Goal: Information Seeking & Learning: Check status

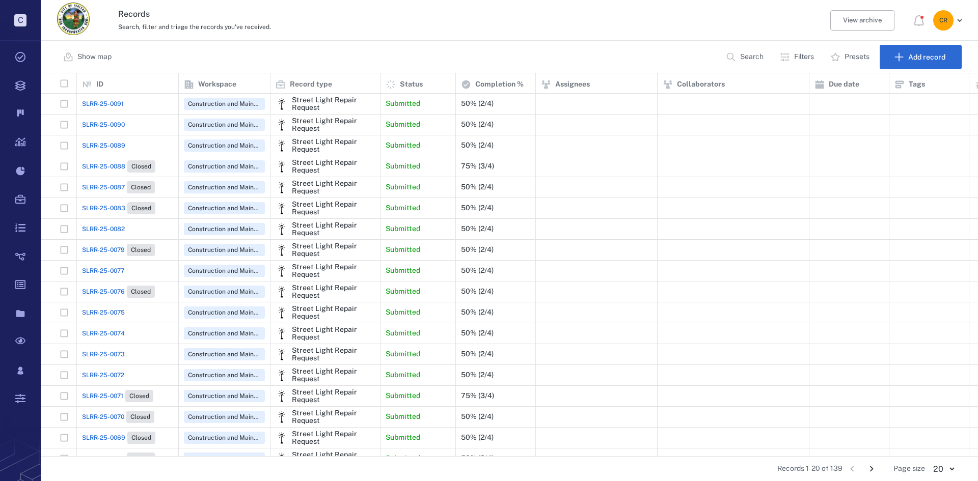
click at [119, 123] on span "SLRR-25-0090" at bounding box center [103, 124] width 43 height 9
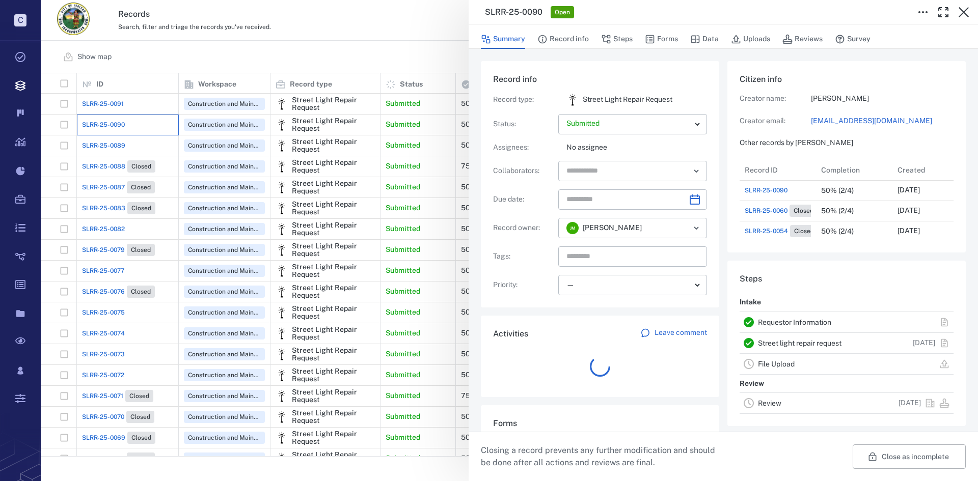
scroll to position [82, 195]
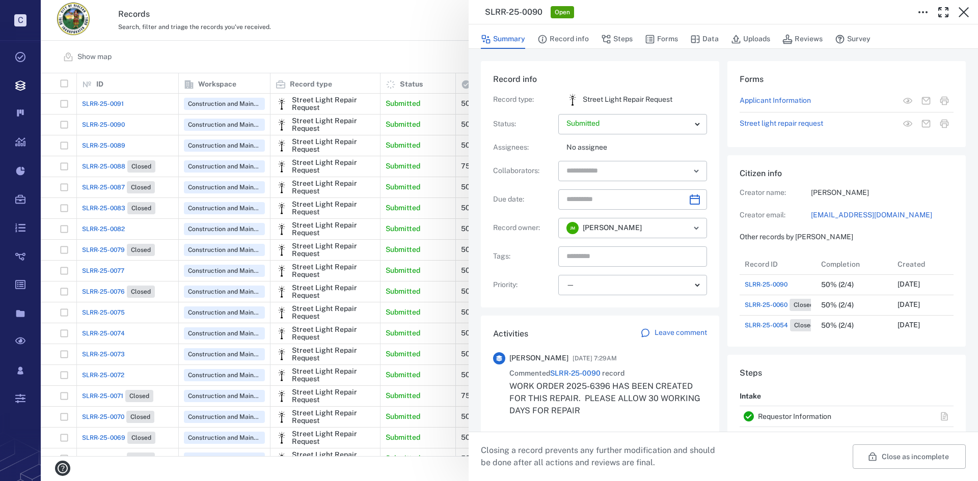
click at [117, 99] on div "SLRR-25-0090 Open Summary Record info Steps Forms Data Uploads Reviews Survey R…" at bounding box center [509, 240] width 937 height 481
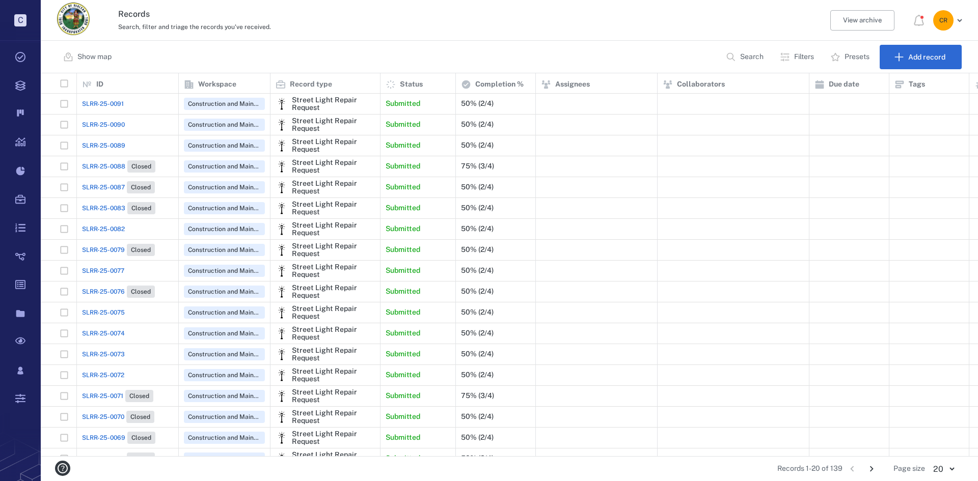
click at [117, 104] on span "SLRR-25-0091" at bounding box center [103, 103] width 42 height 9
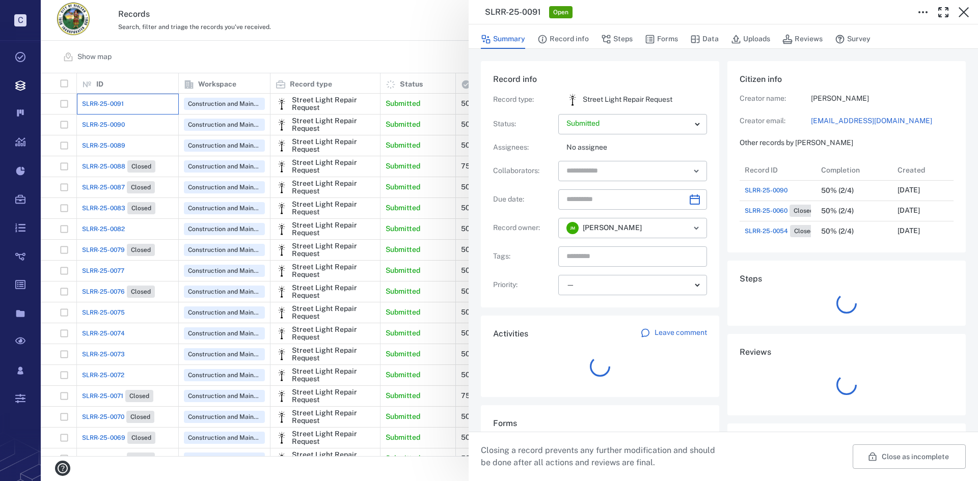
scroll to position [41, 202]
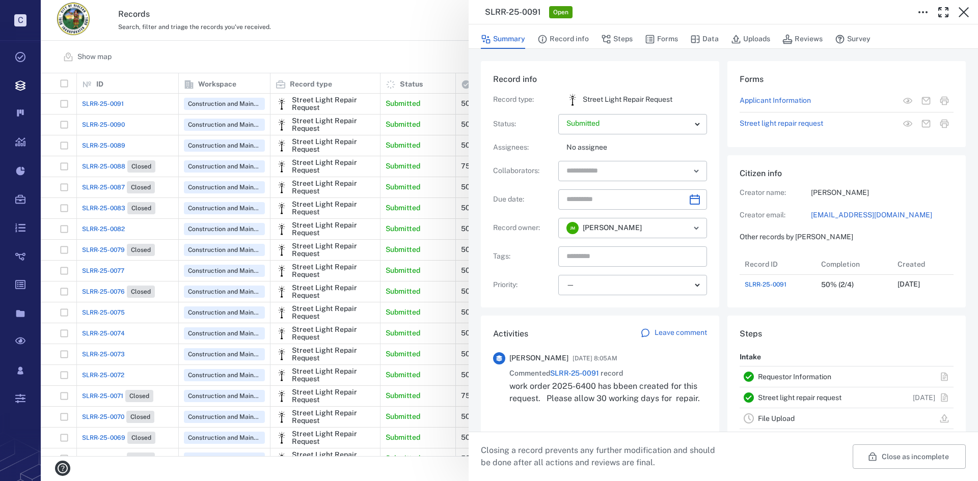
click at [108, 144] on div "SLRR-25-0091 Open Summary Record info Steps Forms Data Uploads Reviews Survey R…" at bounding box center [509, 240] width 937 height 481
click at [117, 226] on div "SLRR-25-0089 Open Summary Record info Steps Forms Data Uploads Reviews Survey R…" at bounding box center [509, 240] width 937 height 481
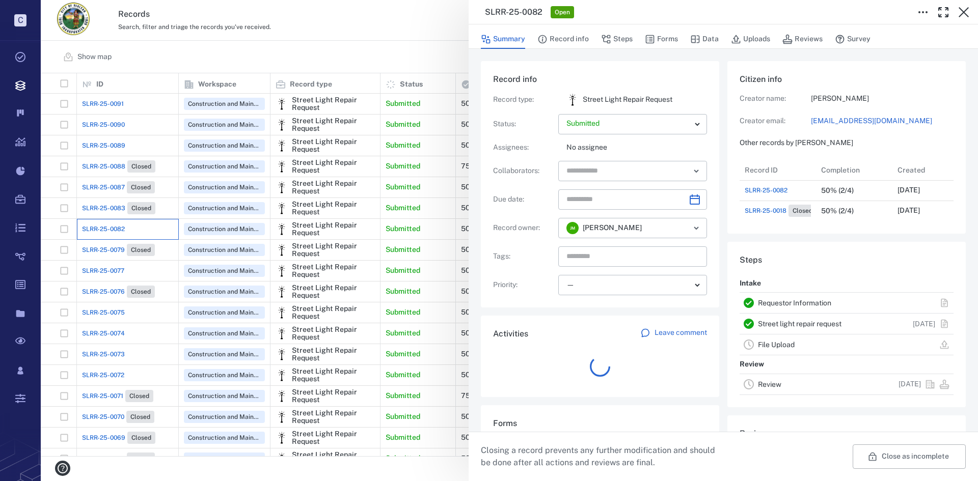
scroll to position [8, 8]
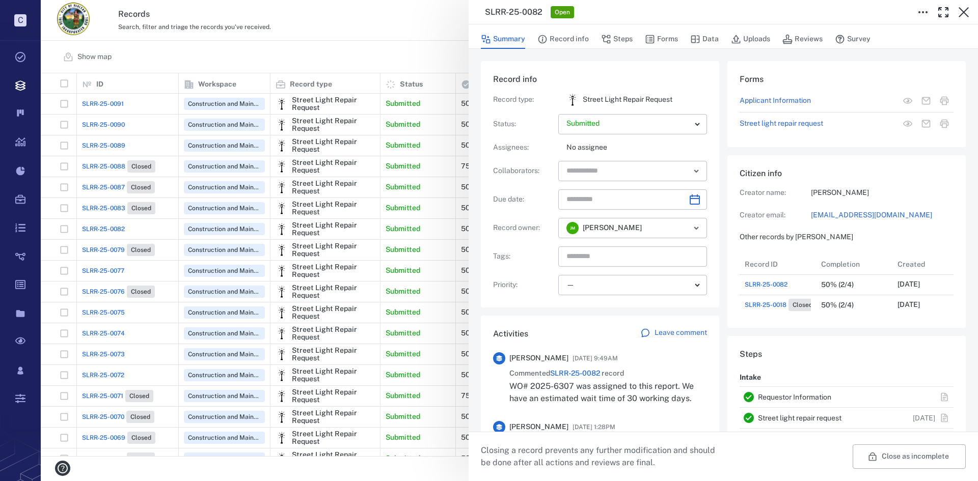
click at [118, 228] on div "SLRR-25-0082 Open Summary Record info Steps Forms Data Uploads Reviews Survey R…" at bounding box center [509, 240] width 937 height 481
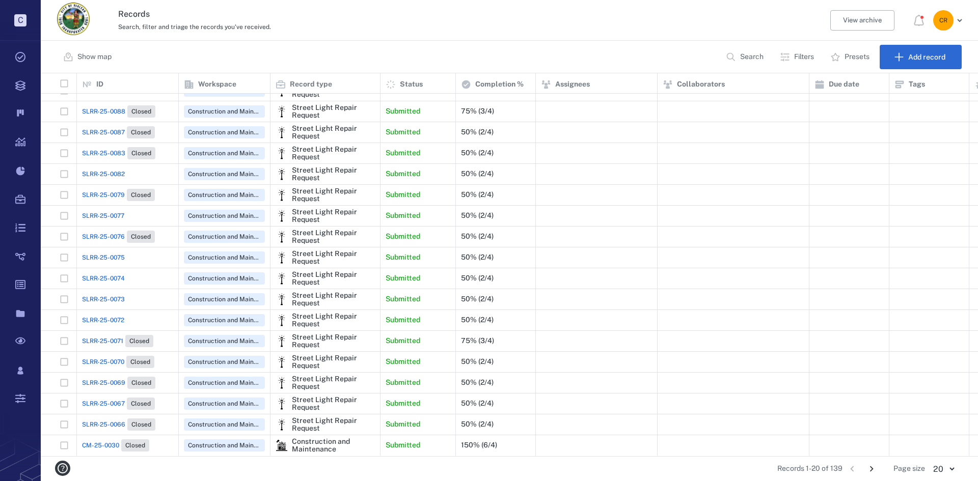
scroll to position [63, 0]
click at [117, 316] on span "SLRR-25-0072" at bounding box center [103, 320] width 42 height 9
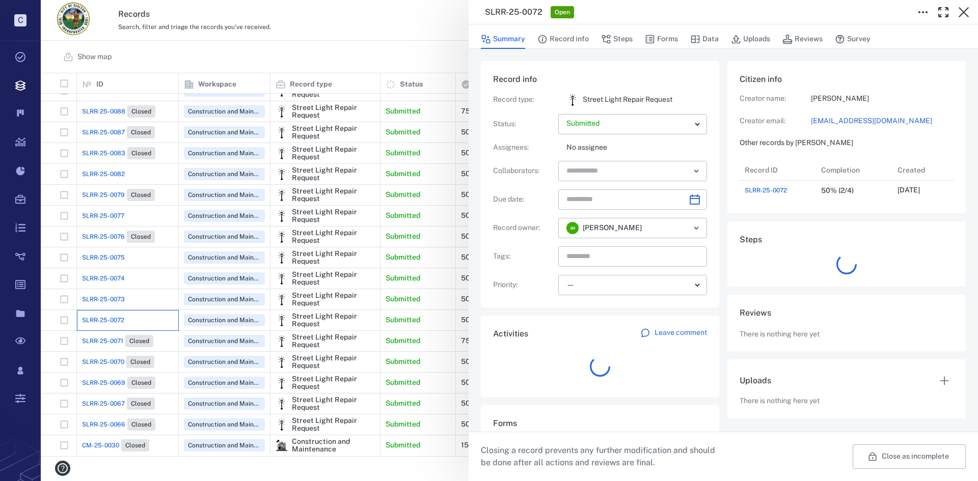
scroll to position [41, 202]
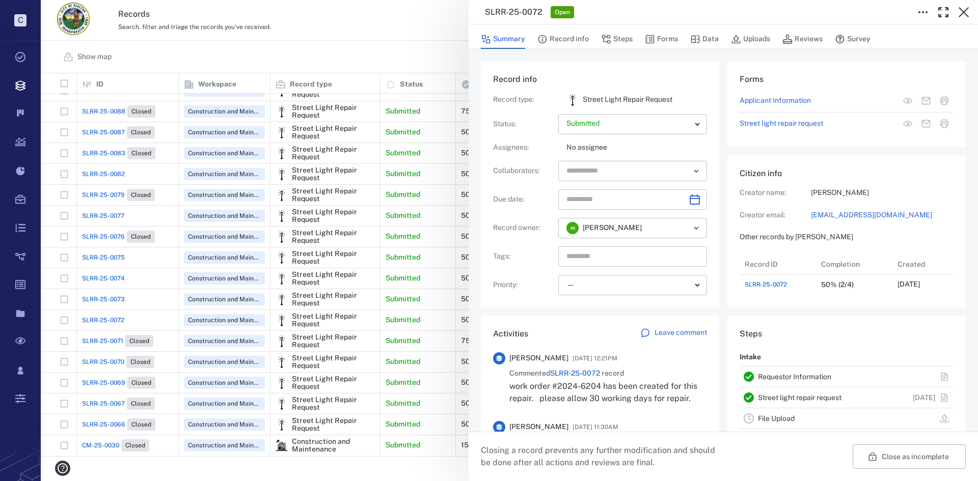
click at [94, 440] on div "SLRR-25-0072 Open Summary Record info Steps Forms Data Uploads Reviews Survey R…" at bounding box center [509, 240] width 937 height 481
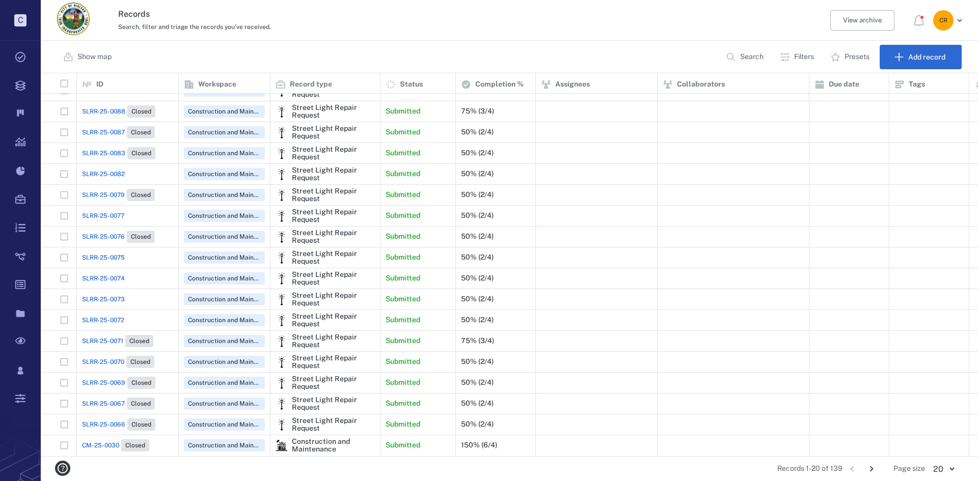
click at [101, 441] on span "CM-25-0030" at bounding box center [100, 445] width 37 height 9
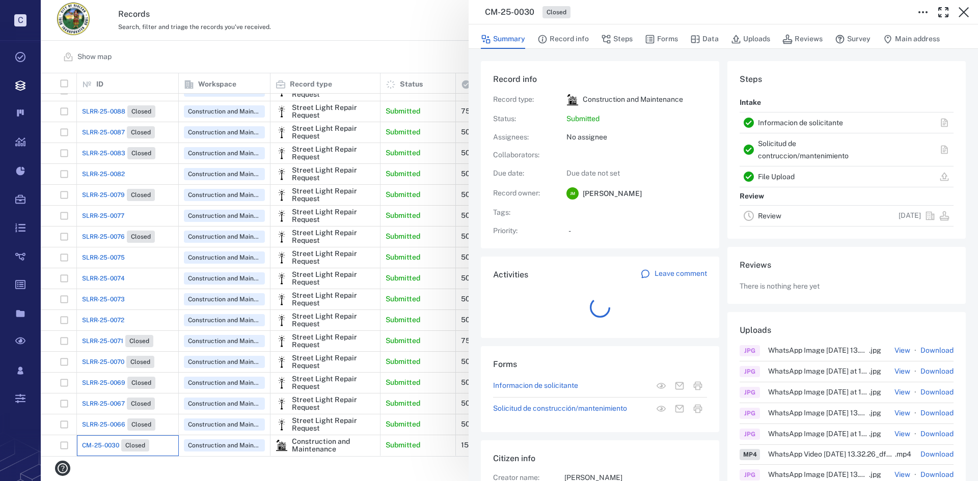
scroll to position [41, 202]
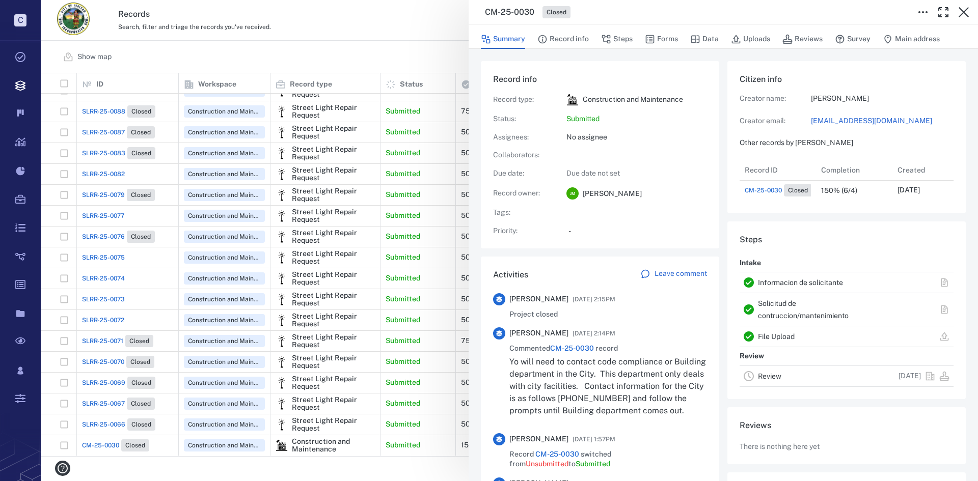
click at [100, 414] on div "CM-25-0030 Closed Summary Record info Steps Forms Data Uploads Reviews Survey M…" at bounding box center [509, 240] width 937 height 481
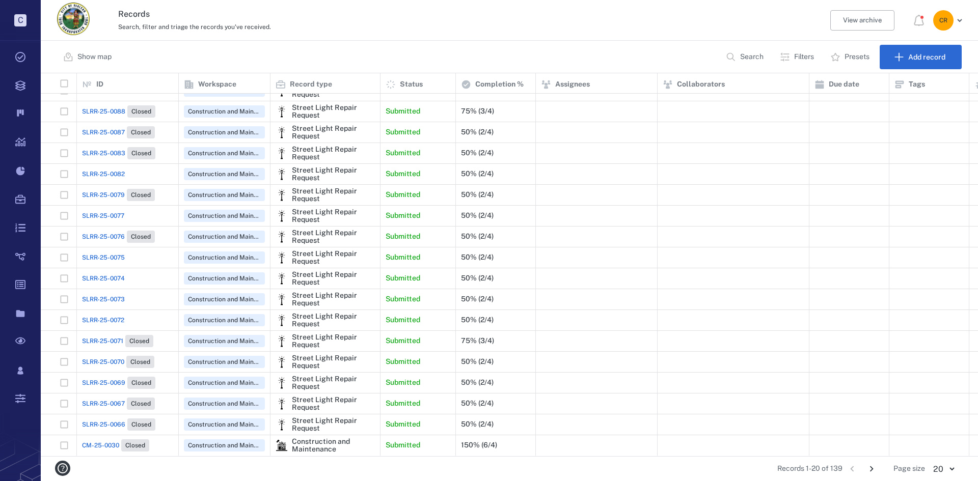
click at [771, 458] on div "Records 1-20 of 139 1 2 3 4 5 6 7 Page size 20 ** ​" at bounding box center [509, 469] width 905 height 24
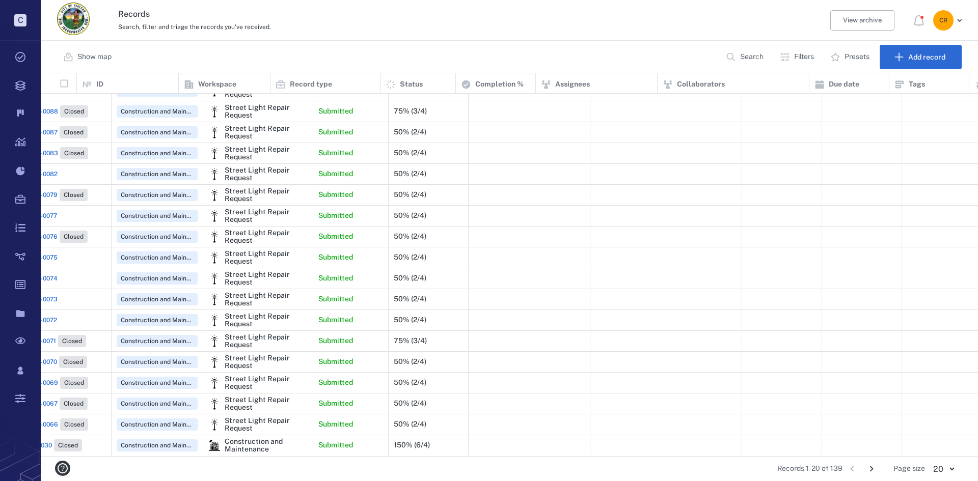
scroll to position [63, 0]
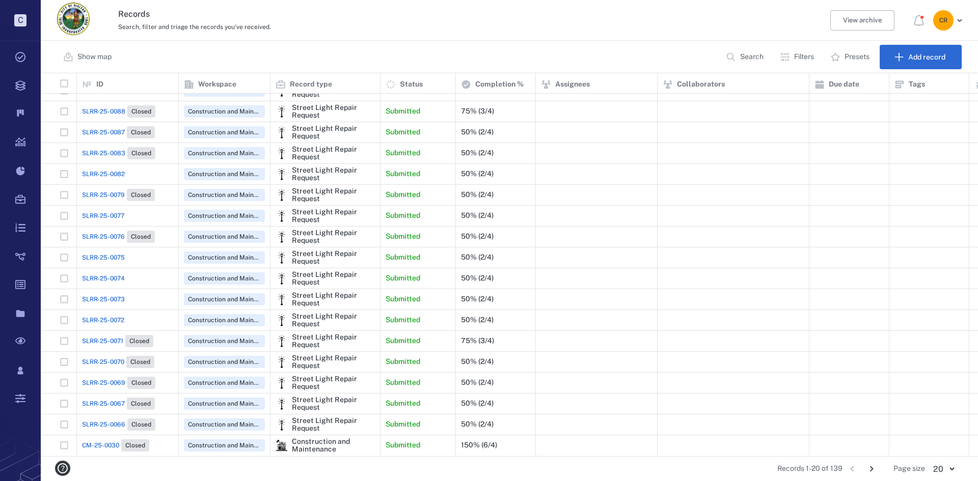
click at [800, 48] on button "Filters" at bounding box center [798, 57] width 48 height 24
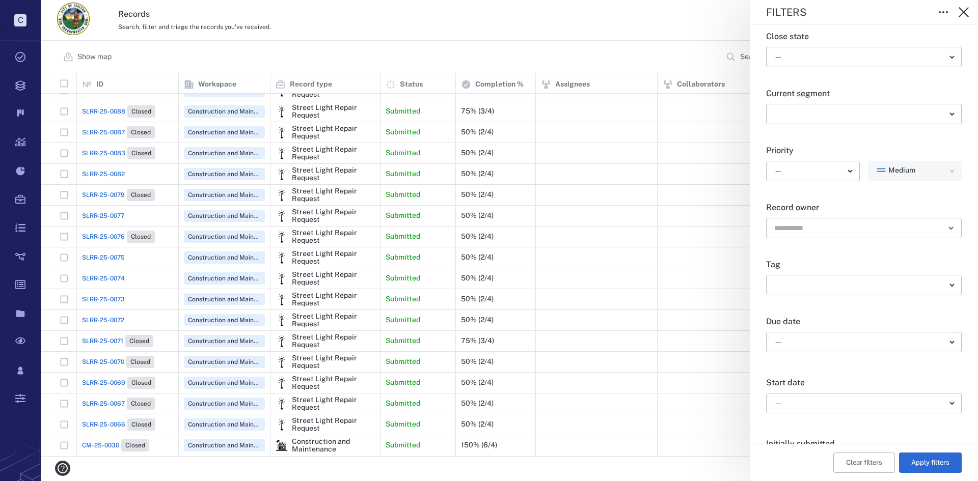
scroll to position [255, 0]
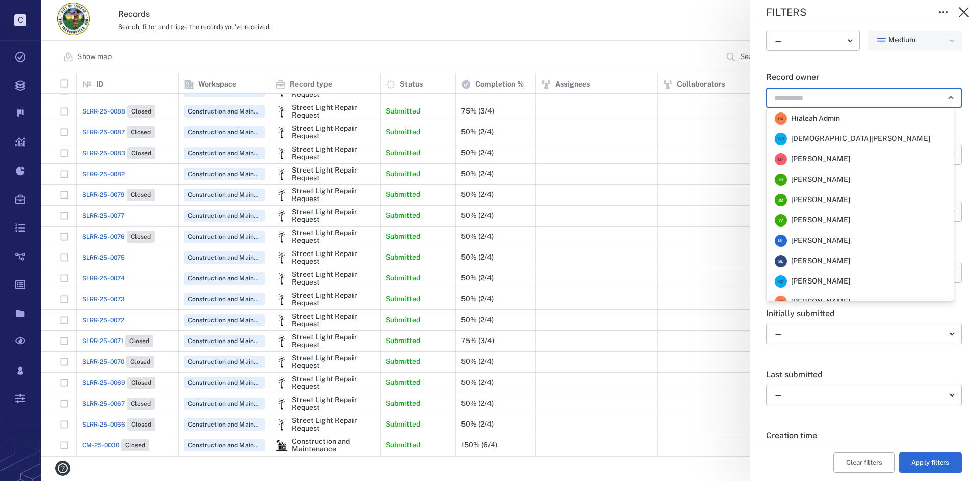
click at [828, 101] on input "text" at bounding box center [852, 98] width 158 height 14
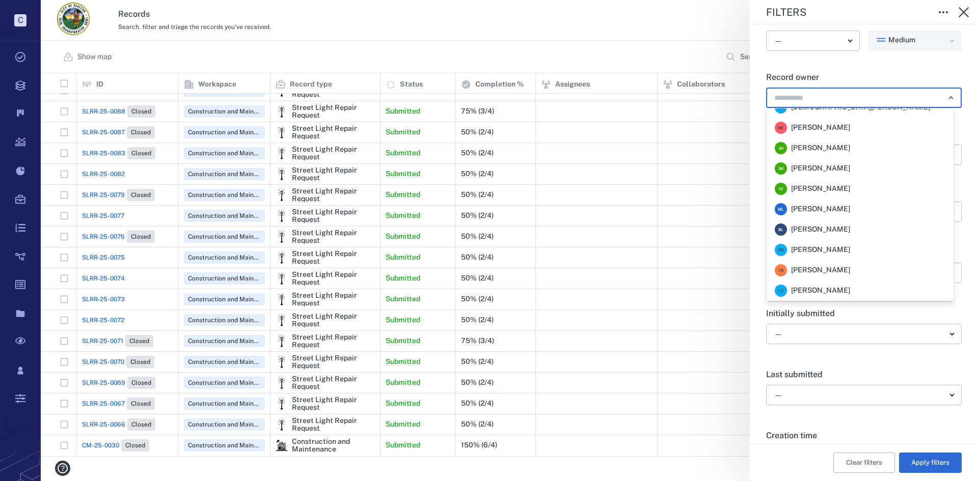
scroll to position [0, 0]
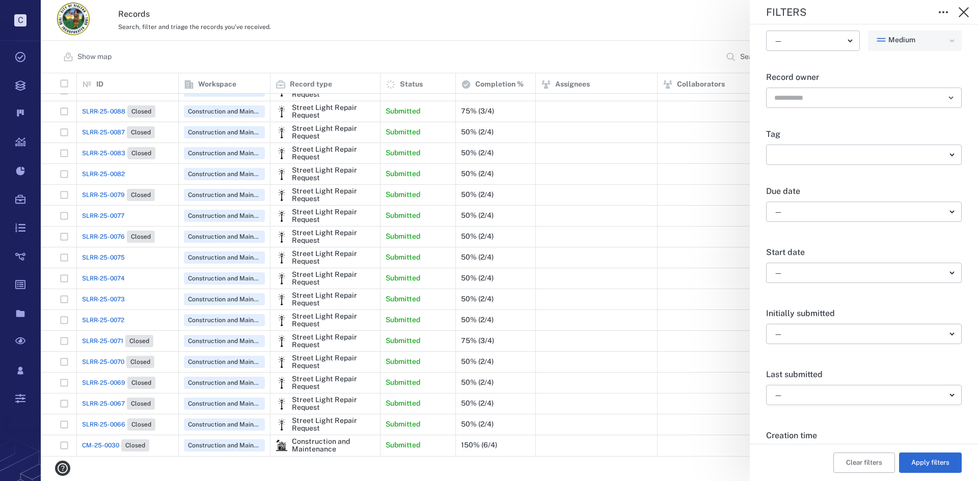
click at [744, 160] on div "Filters Record type ​ ​ Current status ​ ​ Close state — ​ Current segment ​ ​ …" at bounding box center [509, 240] width 937 height 481
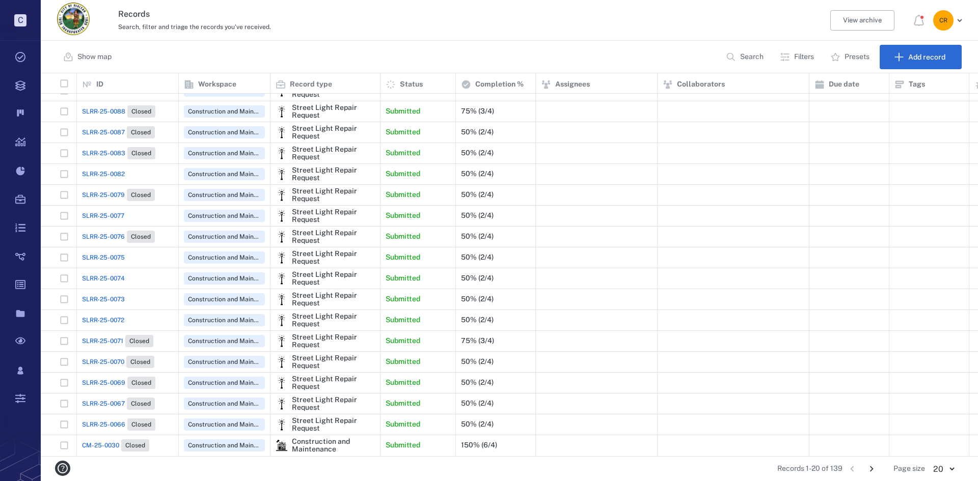
click at [789, 58] on icon "button" at bounding box center [785, 57] width 10 height 10
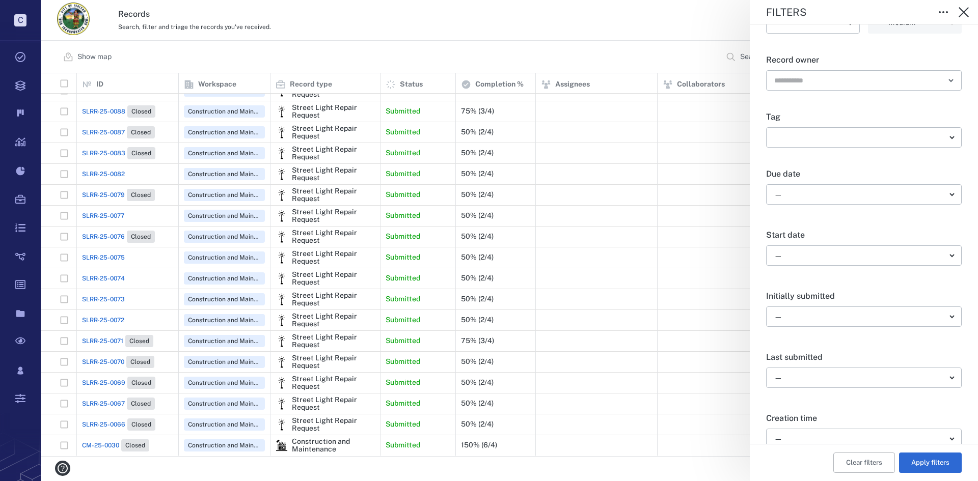
scroll to position [336, 0]
click at [797, 415] on button "Add filter" at bounding box center [864, 418] width 196 height 20
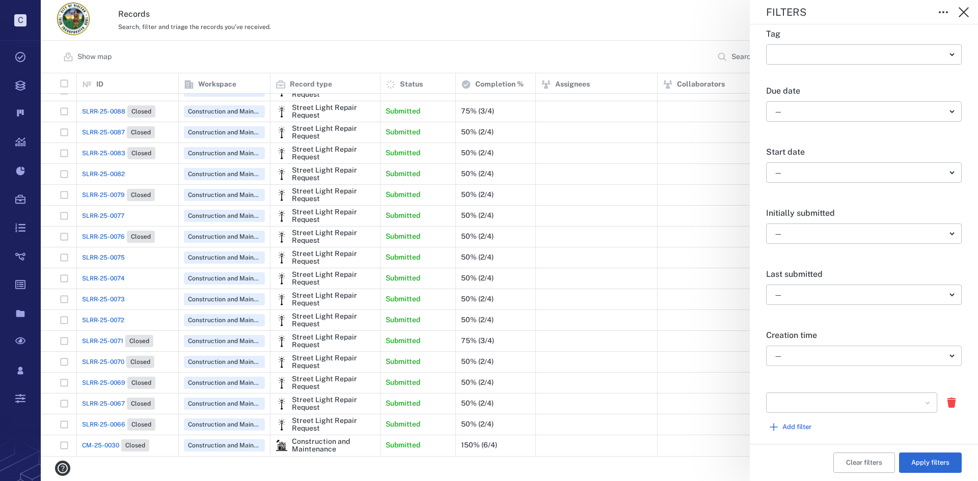
scroll to position [365, 0]
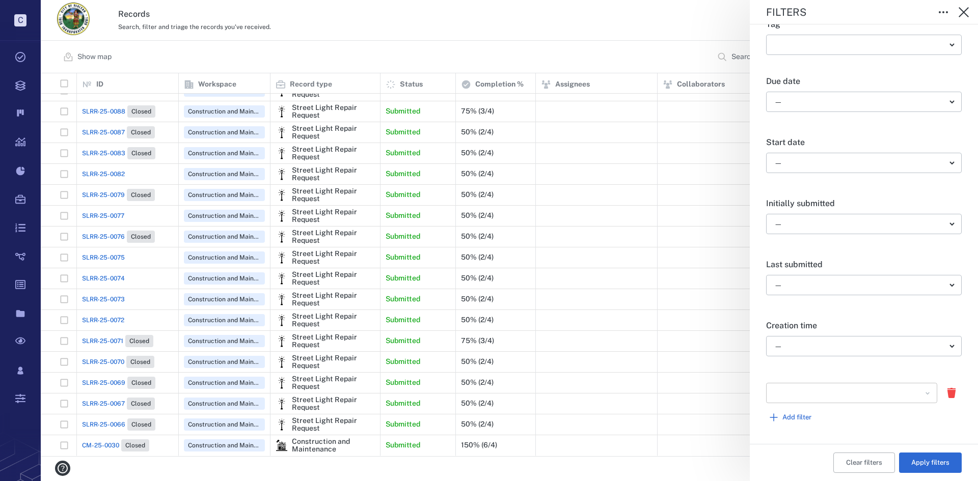
click at [897, 385] on div "​" at bounding box center [851, 393] width 171 height 20
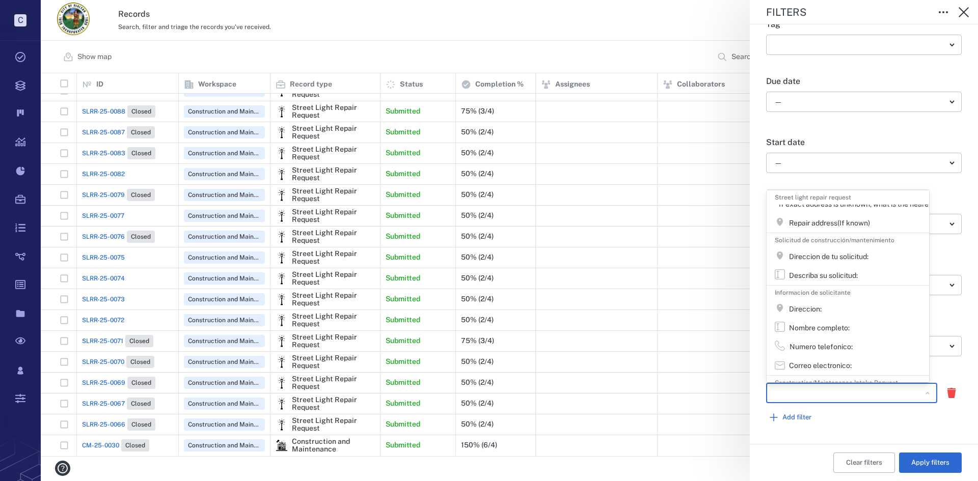
scroll to position [102, 0]
click at [842, 287] on div "Nombre completo:" at bounding box center [819, 288] width 61 height 10
type input "**********"
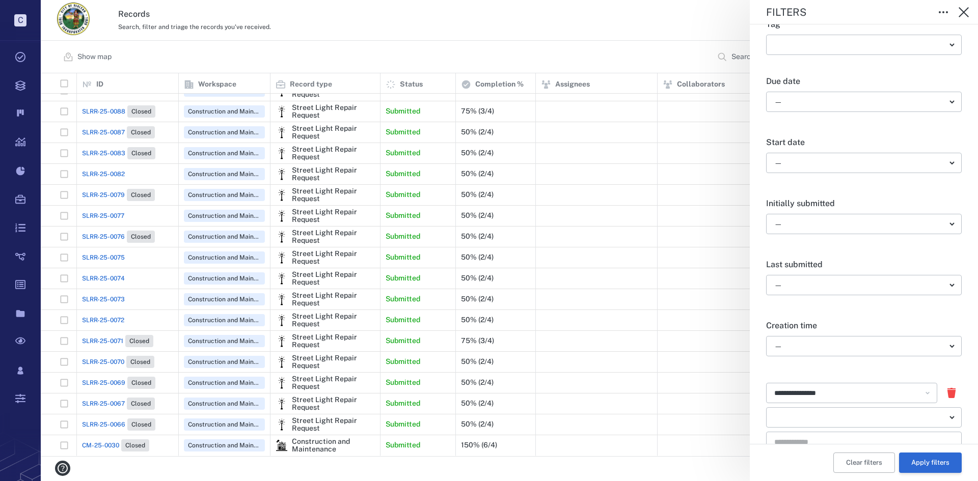
click at [921, 459] on button "Apply filters" at bounding box center [930, 463] width 63 height 20
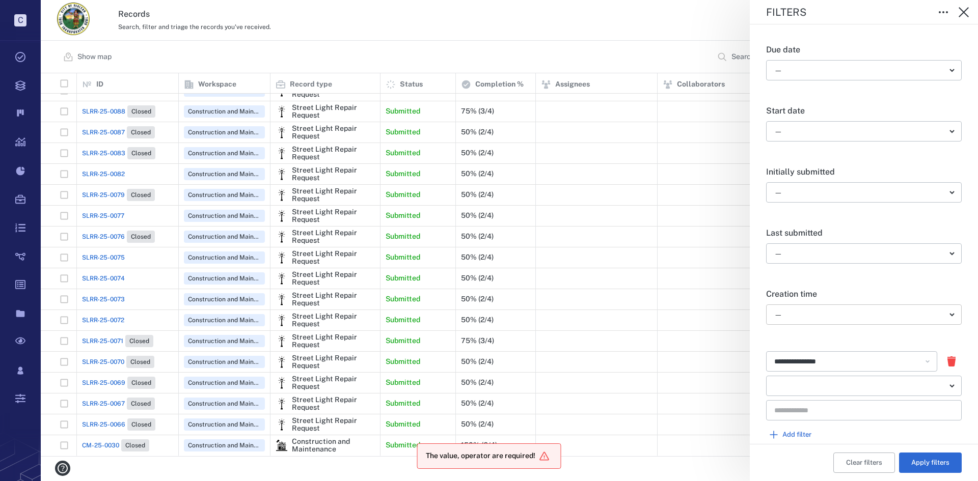
scroll to position [414, 0]
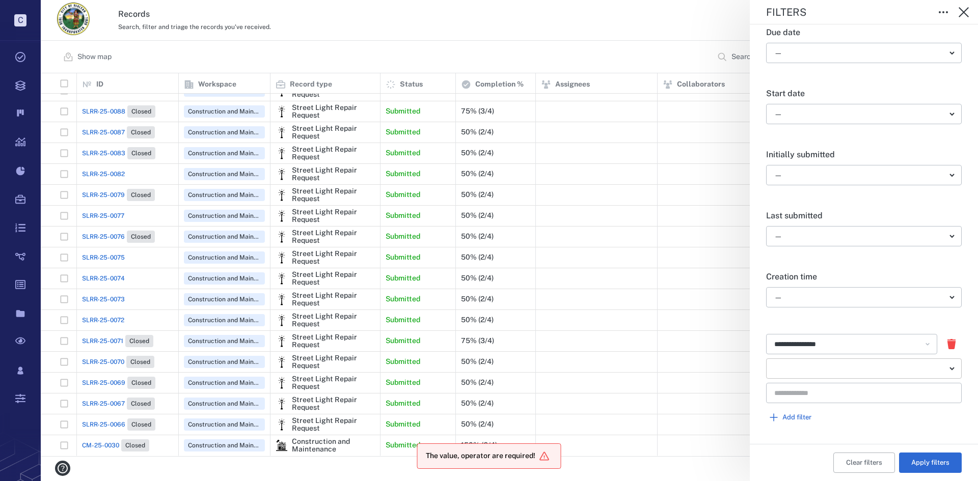
click at [845, 371] on body "The value, operator are required! C Tasks Records Boards Dashboard Reports Reco…" at bounding box center [489, 240] width 978 height 481
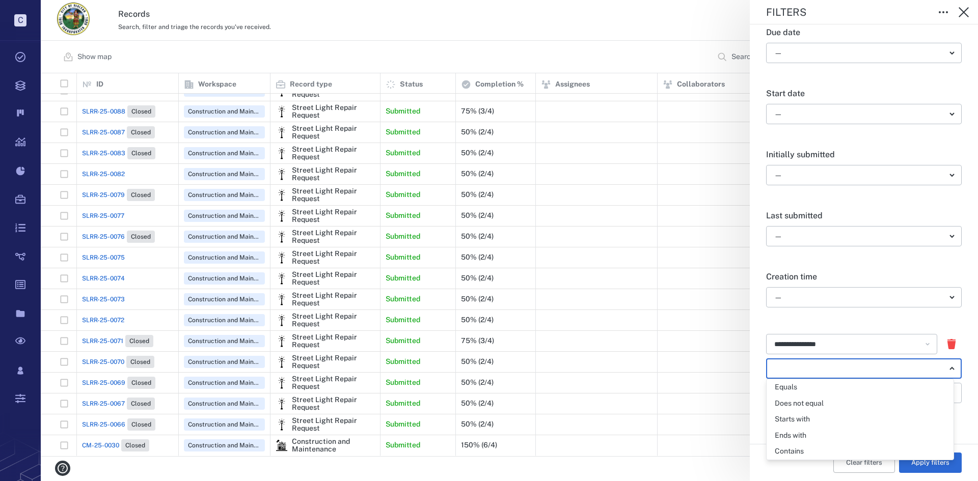
click at [803, 453] on div "Contains" at bounding box center [789, 452] width 29 height 10
type input "********"
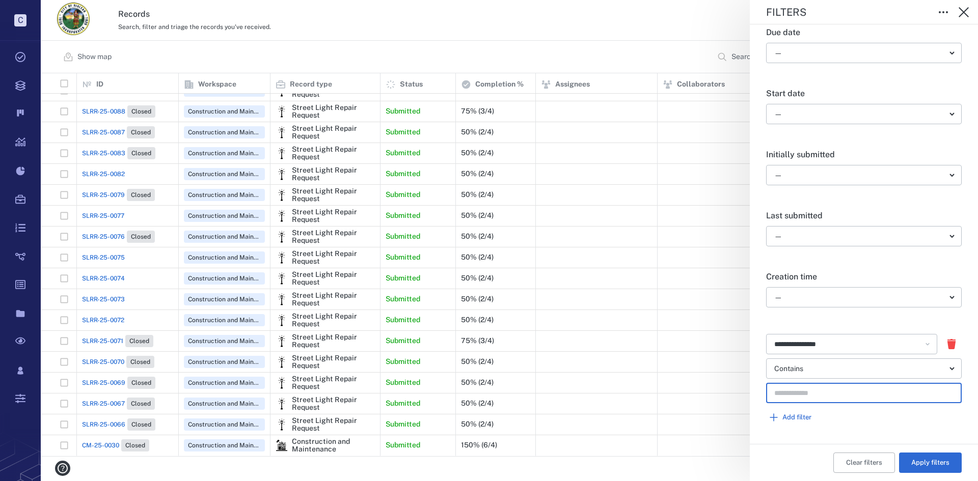
click at [829, 399] on input "text" at bounding box center [863, 393] width 179 height 20
type input "*****"
click at [933, 464] on button "Apply filters" at bounding box center [930, 463] width 63 height 20
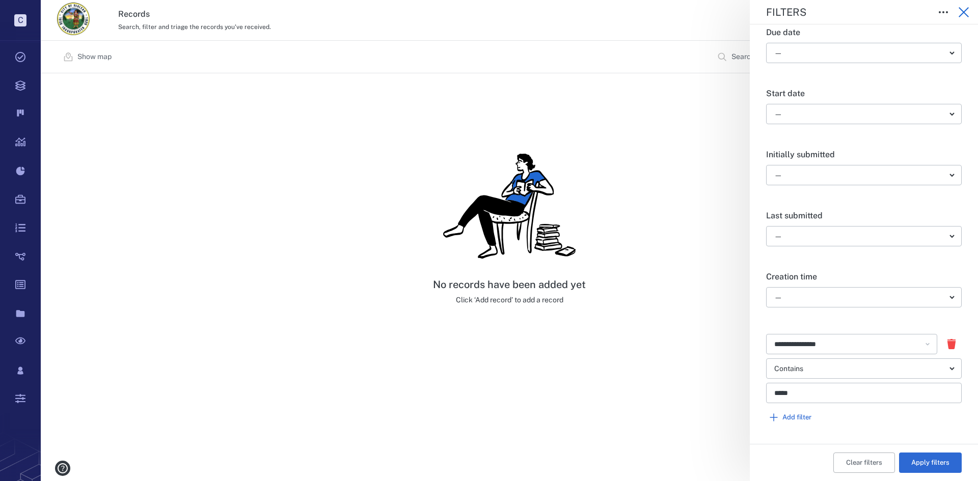
click at [961, 11] on icon "button" at bounding box center [964, 12] width 12 height 12
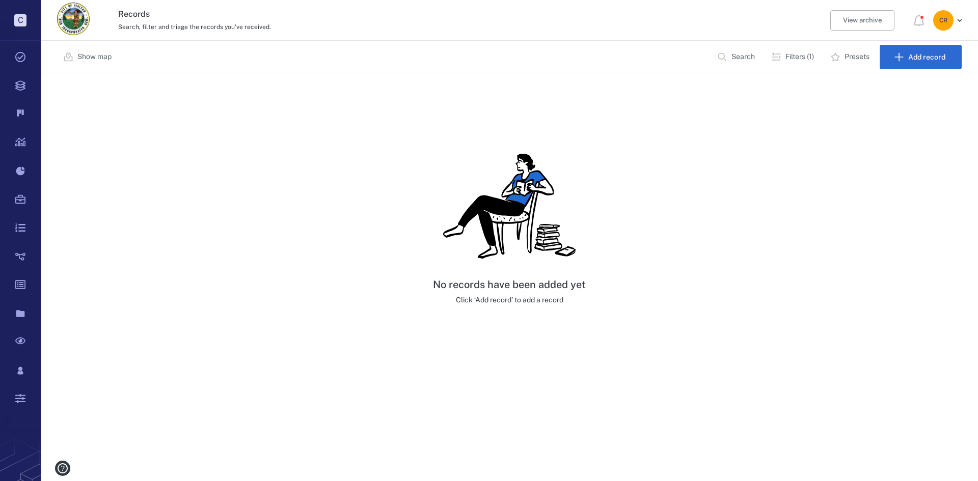
click at [790, 61] on p "Filters (1)" at bounding box center [800, 57] width 29 height 10
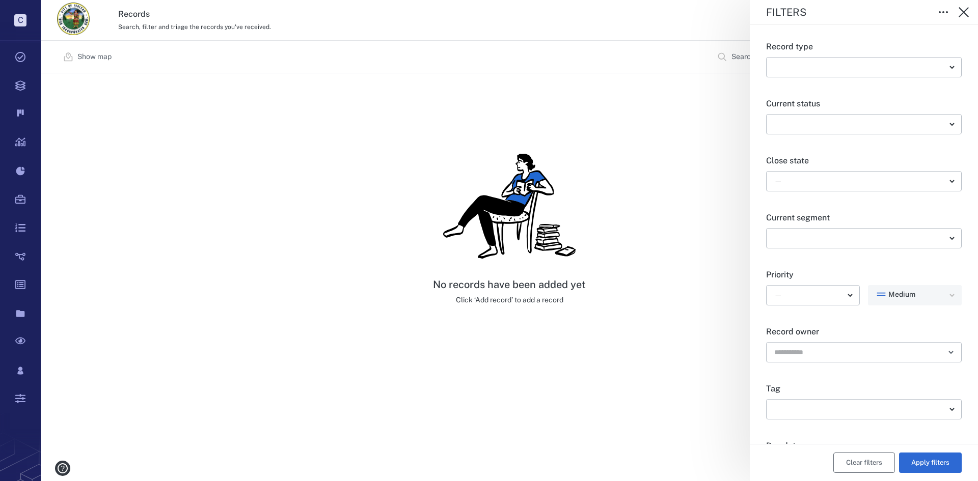
click at [851, 464] on button "Clear filters" at bounding box center [865, 463] width 62 height 20
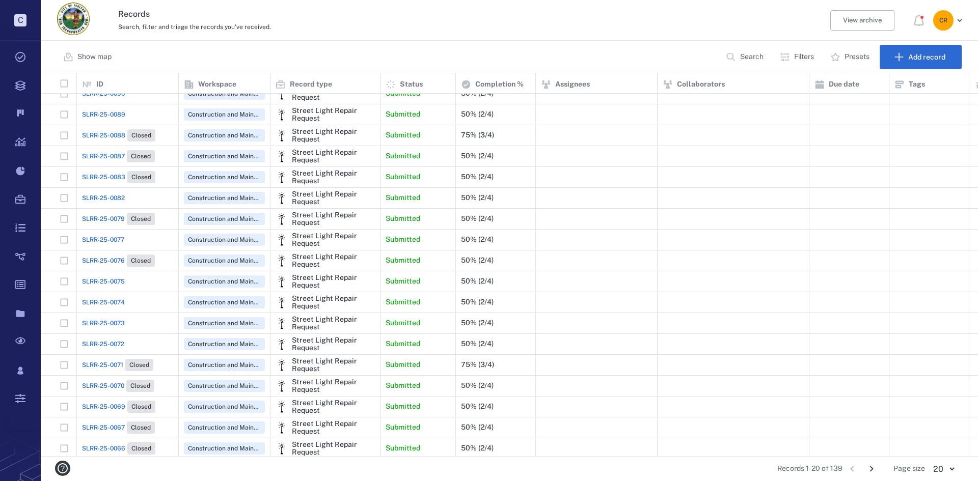
scroll to position [63, 0]
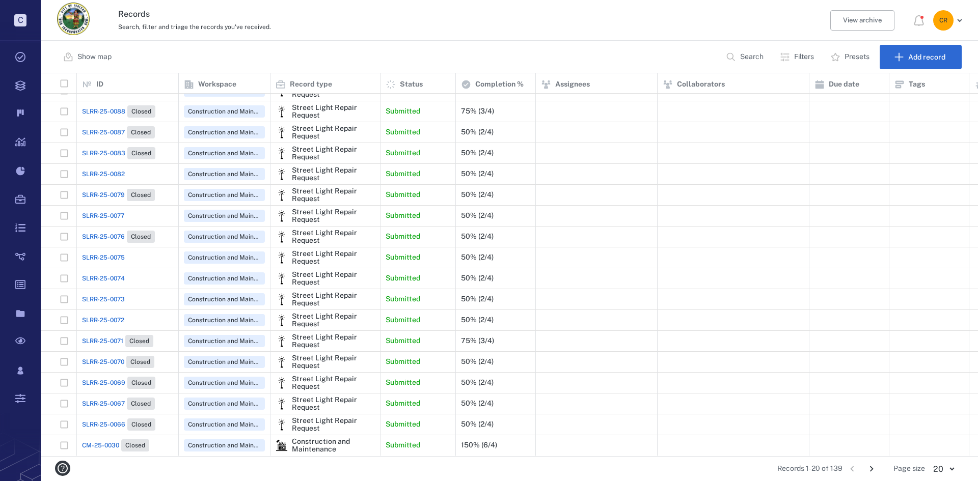
click at [94, 441] on span "CM-25-0030" at bounding box center [100, 445] width 37 height 9
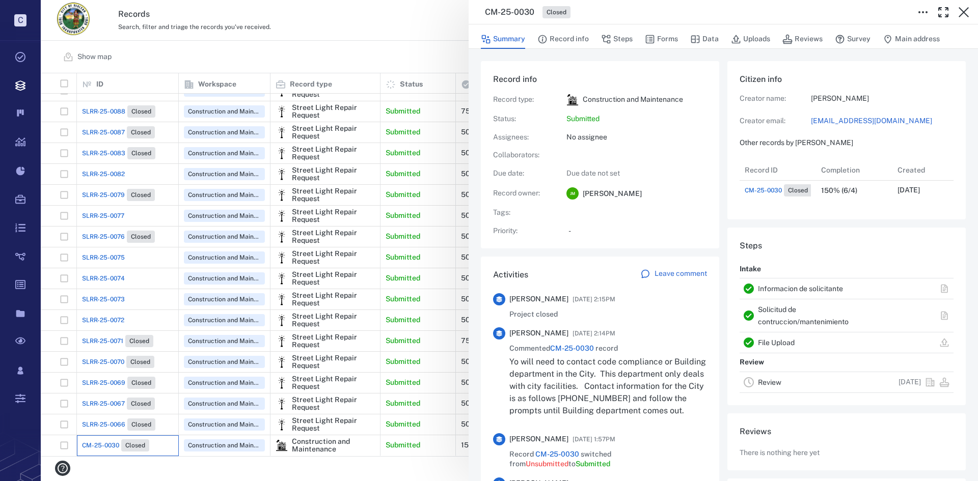
scroll to position [41, 202]
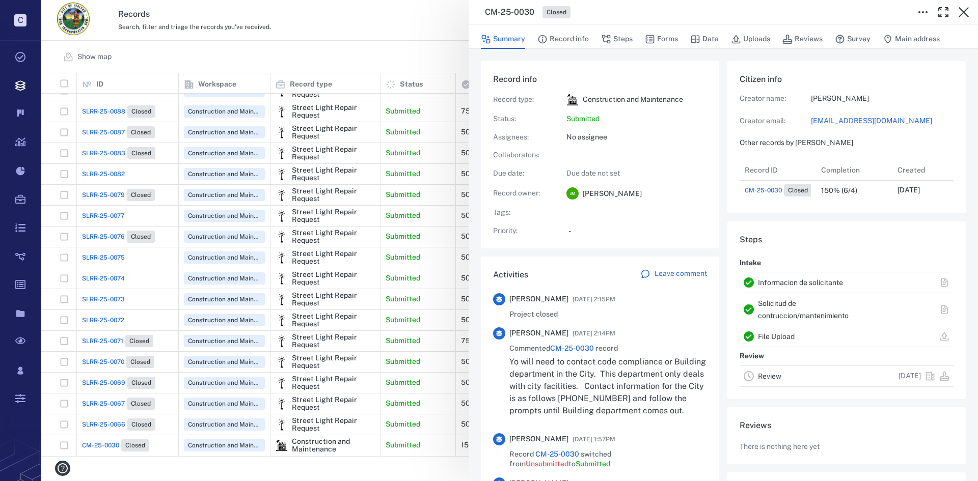
click at [95, 414] on div "CM-25-0030 Closed Summary Record info Steps Forms Data Uploads Reviews Survey M…" at bounding box center [509, 240] width 937 height 481
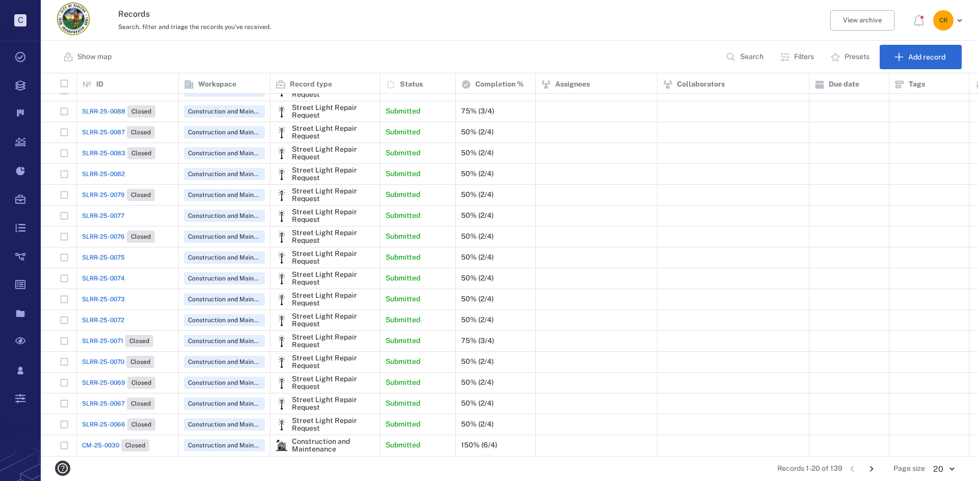
click at [105, 420] on span "SLRR-25-0066" at bounding box center [103, 424] width 43 height 9
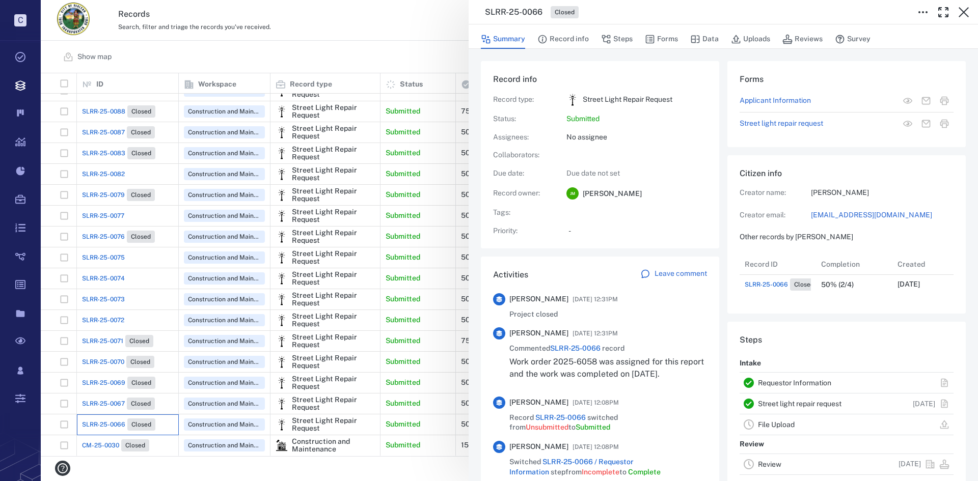
scroll to position [41, 202]
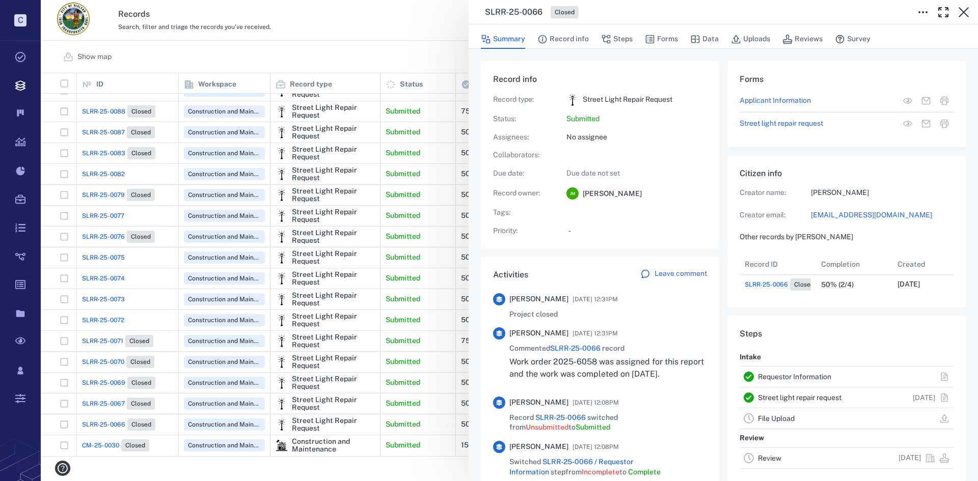
click at [99, 394] on div "SLRR-25-0066 Closed Summary Record info Steps Forms Data Uploads Reviews Survey…" at bounding box center [509, 240] width 937 height 481
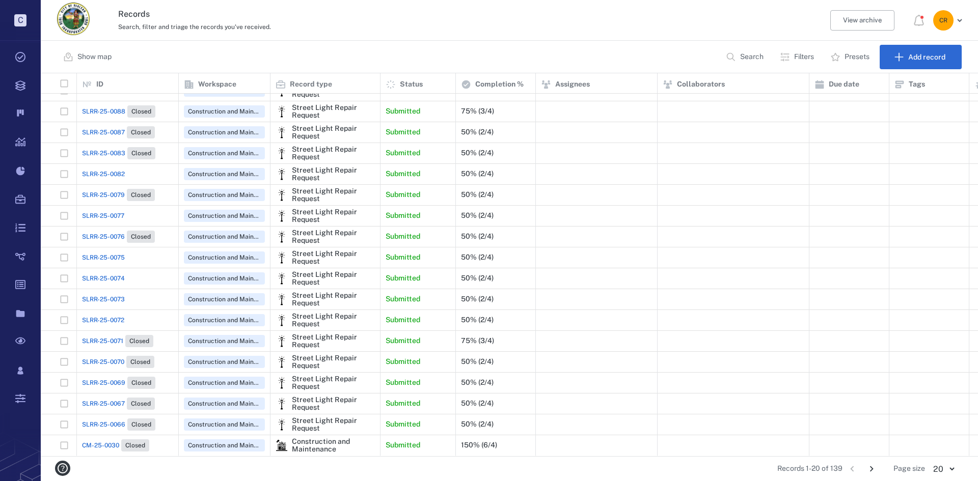
click at [104, 399] on span "SLRR-25-0067" at bounding box center [103, 403] width 43 height 9
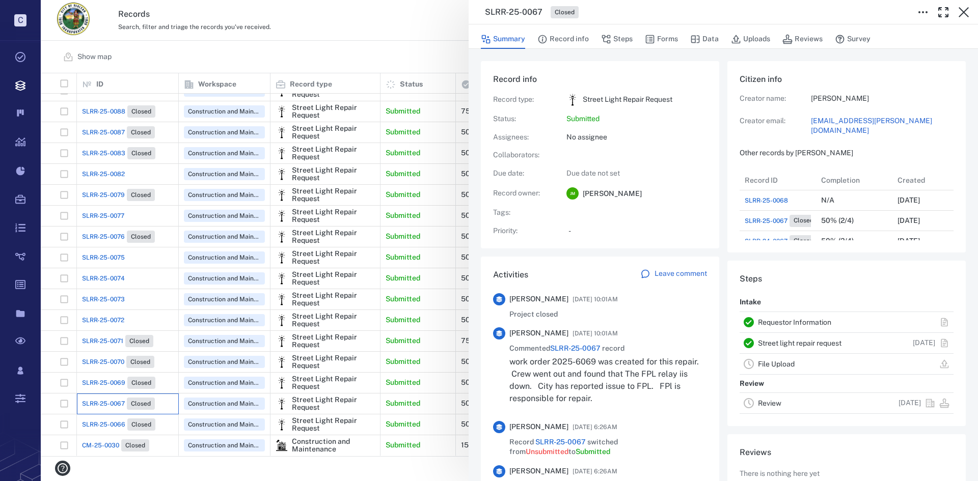
scroll to position [82, 195]
click at [104, 374] on div "SLRR-25-0067 Closed Summary Record info Steps Forms Data Uploads Reviews Survey…" at bounding box center [509, 240] width 937 height 481
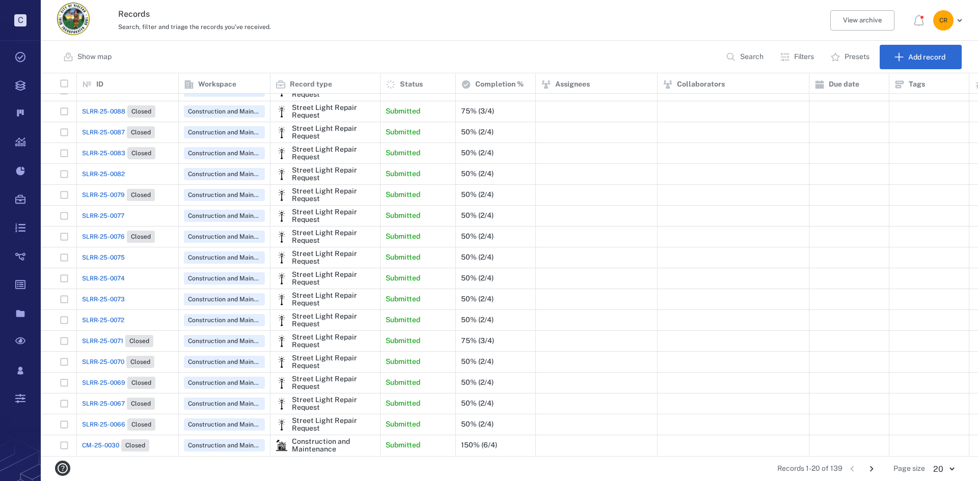
click at [106, 379] on span "SLRR-25-0069" at bounding box center [103, 383] width 43 height 9
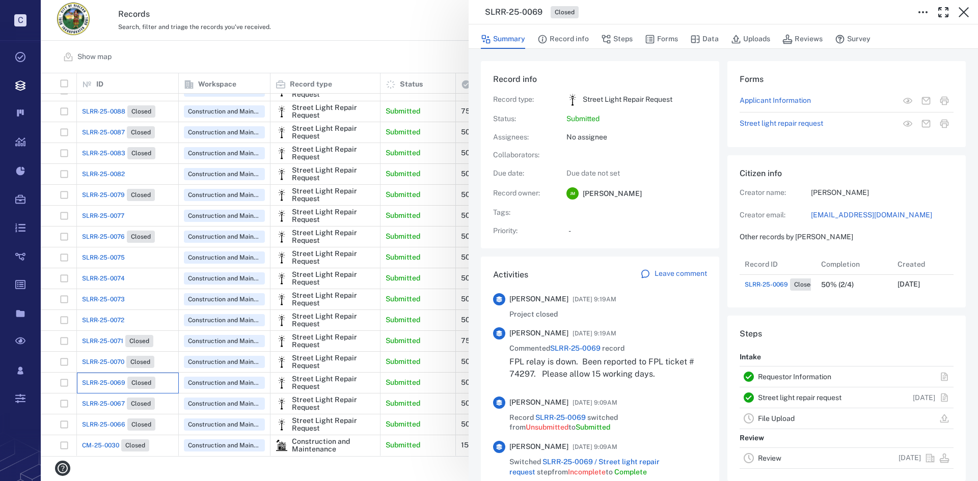
scroll to position [41, 202]
click at [109, 354] on div "SLRR-25-0069 Closed Summary Record info Steps Forms Data Uploads Reviews Survey…" at bounding box center [509, 240] width 937 height 481
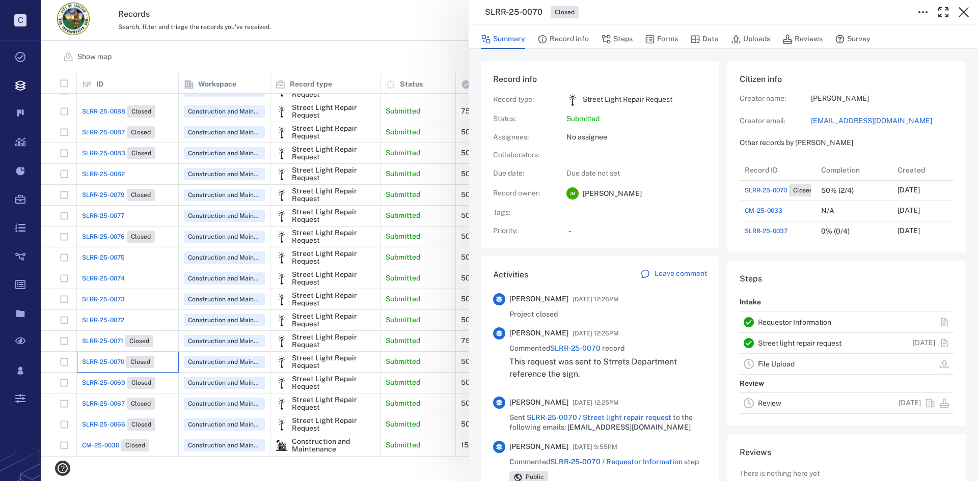
scroll to position [8, 8]
click at [110, 336] on div "SLRR-25-0070 Closed Summary Record info Steps Forms Data Uploads Reviews Survey…" at bounding box center [509, 240] width 937 height 481
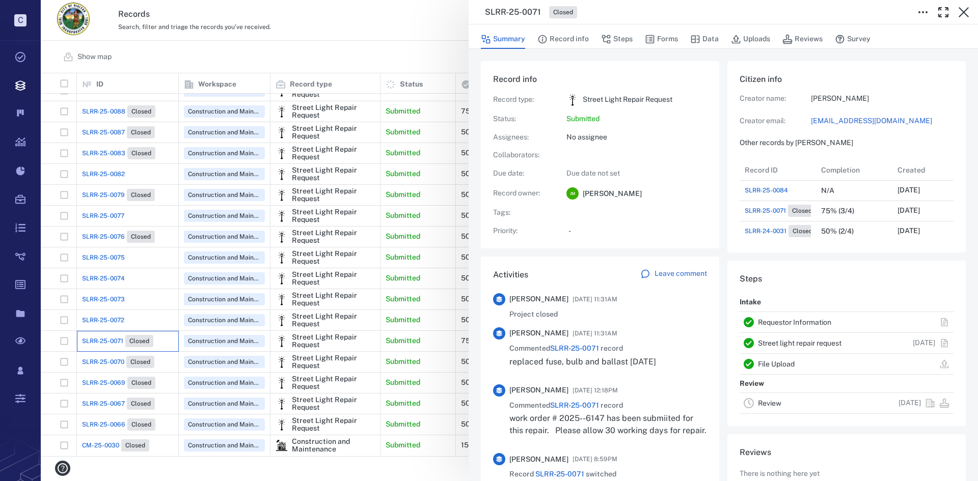
scroll to position [82, 195]
click at [110, 303] on div "SLRR-25-0071 Closed Summary Record info Steps Forms Data Uploads Reviews Survey…" at bounding box center [509, 240] width 937 height 481
click at [110, 310] on div "SLRR-25-0072" at bounding box center [127, 320] width 91 height 20
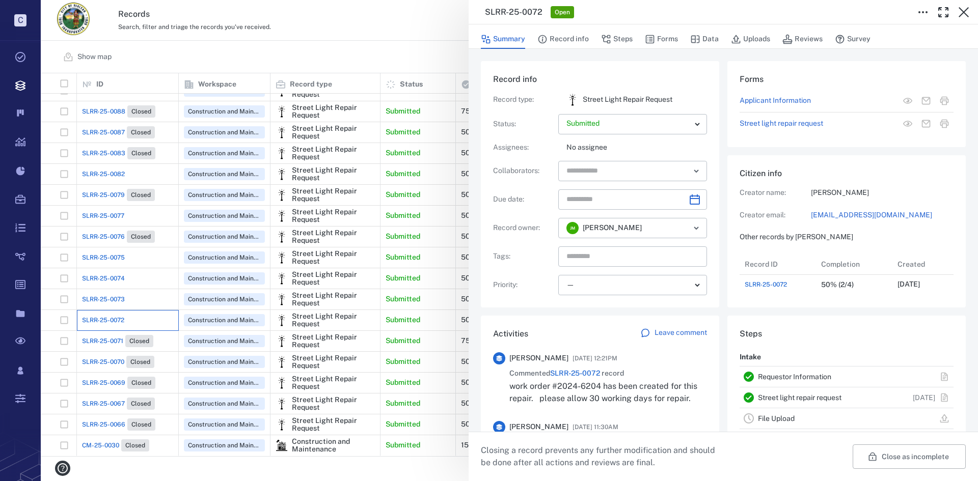
scroll to position [41, 202]
click at [115, 289] on div "SLRR-25-0072 Open Summary Record info Steps Forms Data Uploads Reviews Survey R…" at bounding box center [509, 240] width 937 height 481
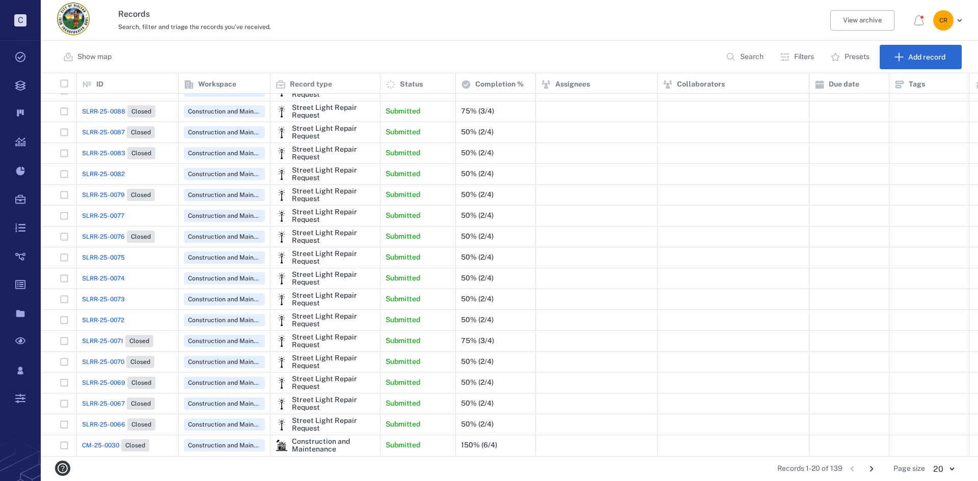
click at [114, 295] on span "SLRR-25-0073" at bounding box center [103, 299] width 43 height 9
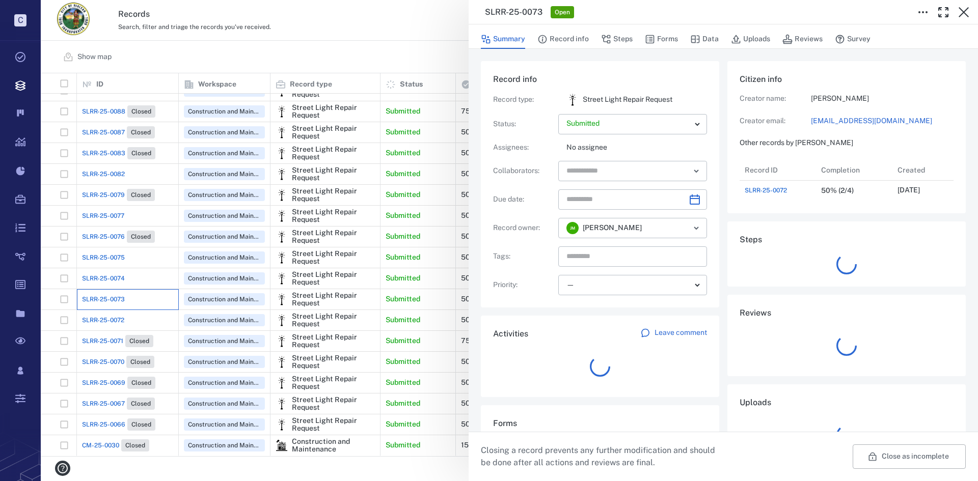
scroll to position [8, 8]
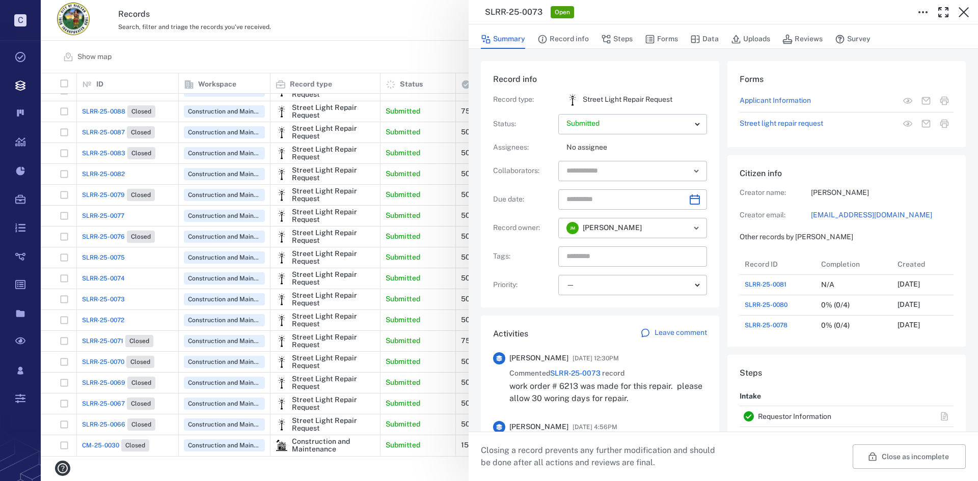
click at [99, 267] on div "SLRR-25-0073 Open Summary Record info Steps Forms Data Uploads Reviews Survey R…" at bounding box center [509, 240] width 937 height 481
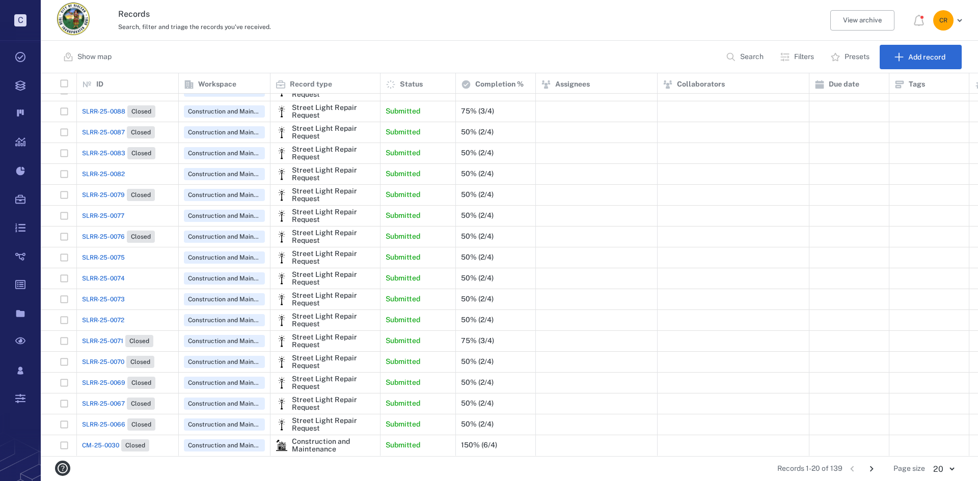
click at [103, 274] on span "SLRR-25-0074" at bounding box center [103, 278] width 43 height 9
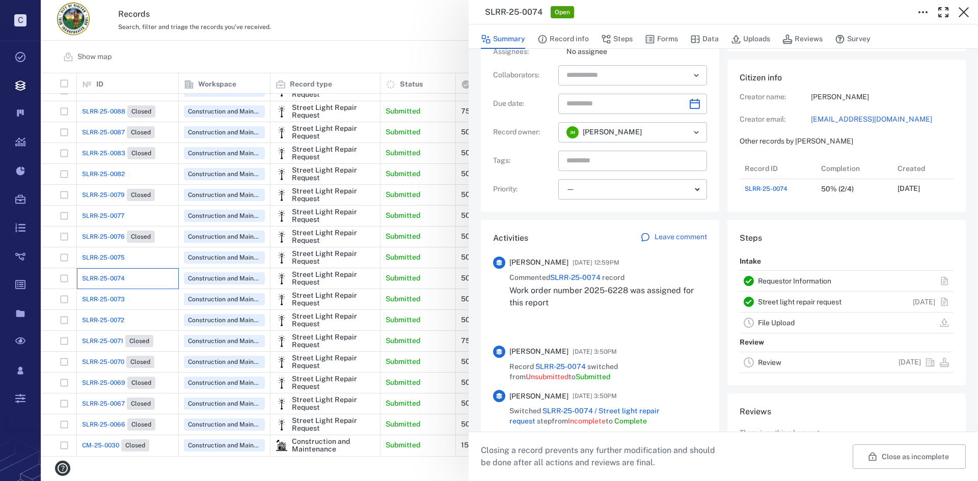
scroll to position [102, 0]
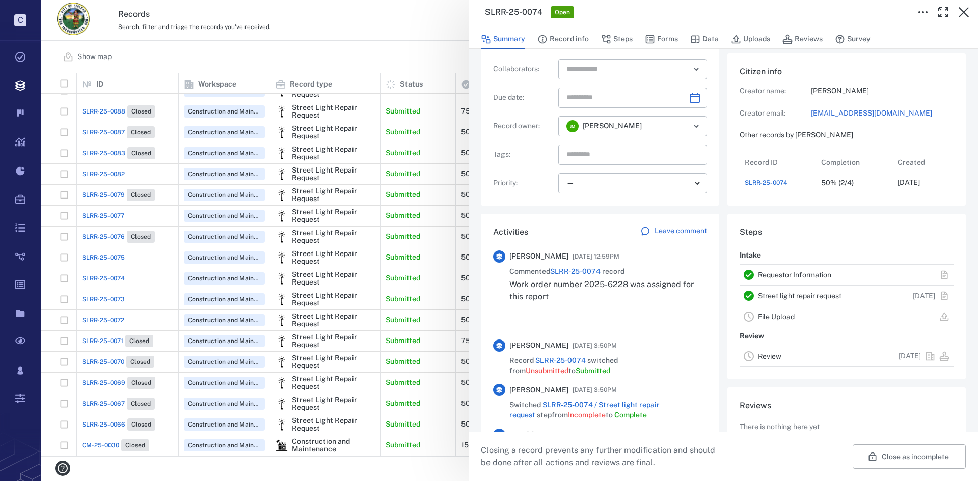
click at [672, 235] on p "Leave comment" at bounding box center [681, 231] width 52 height 10
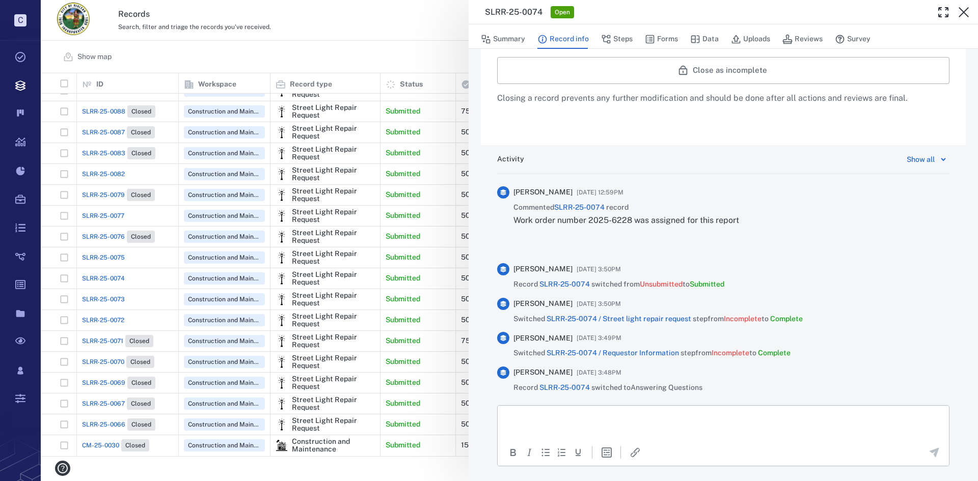
click at [575, 428] on html at bounding box center [723, 418] width 451 height 25
click at [930, 452] on icon "Send the comment" at bounding box center [935, 453] width 10 height 10
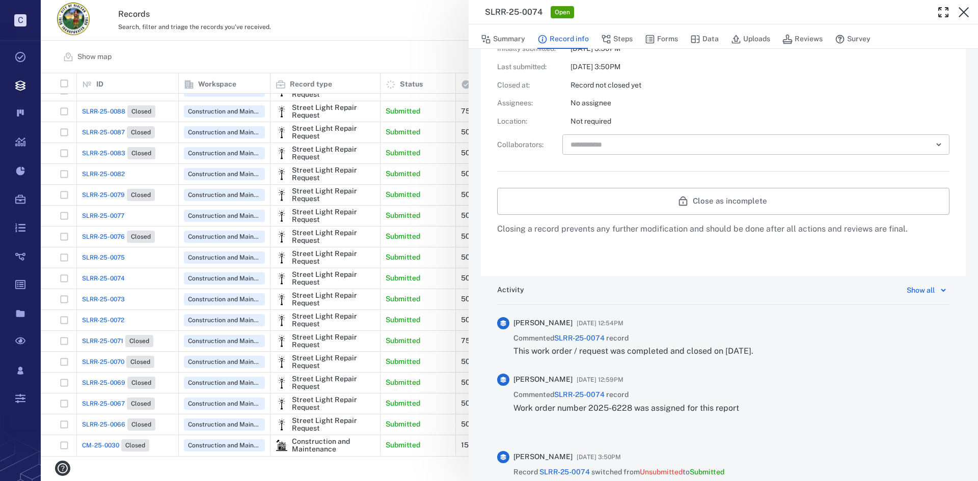
scroll to position [323, 0]
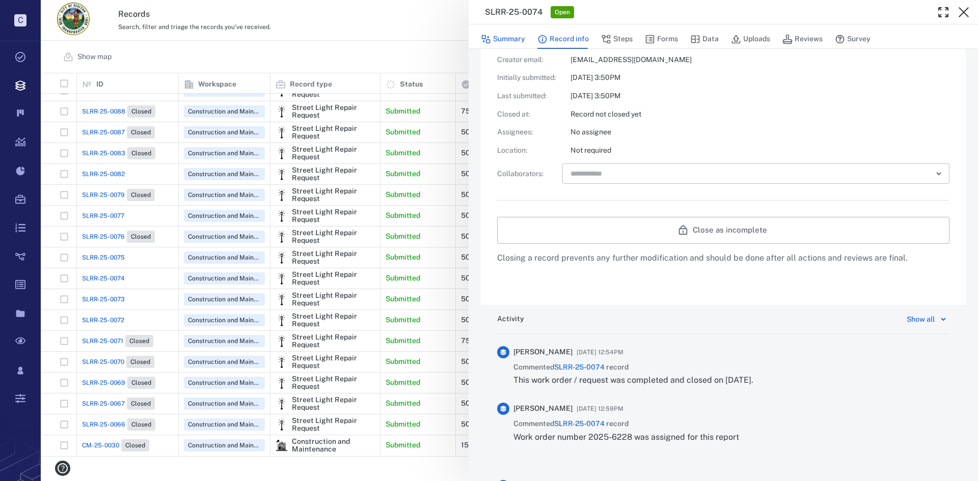
click at [508, 41] on button "Summary" at bounding box center [503, 39] width 44 height 19
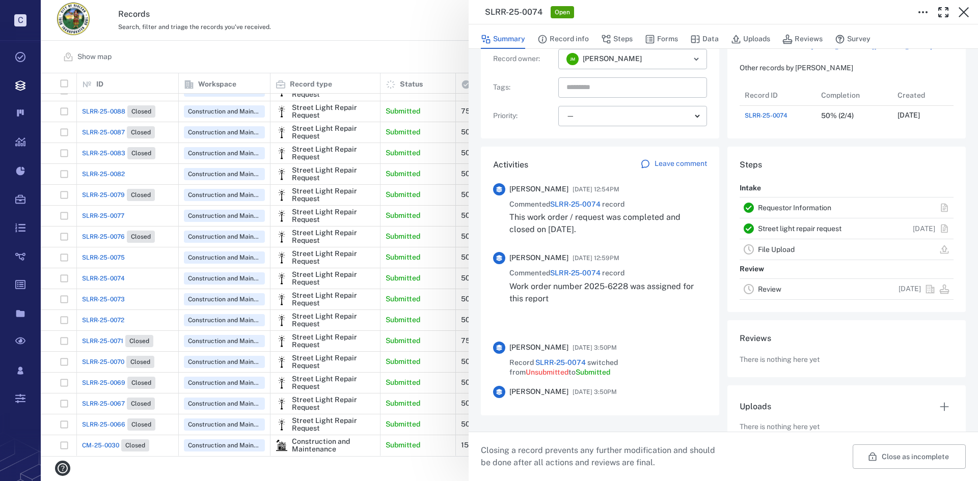
scroll to position [41, 202]
click at [872, 460] on button "Close as incomplete" at bounding box center [909, 457] width 113 height 24
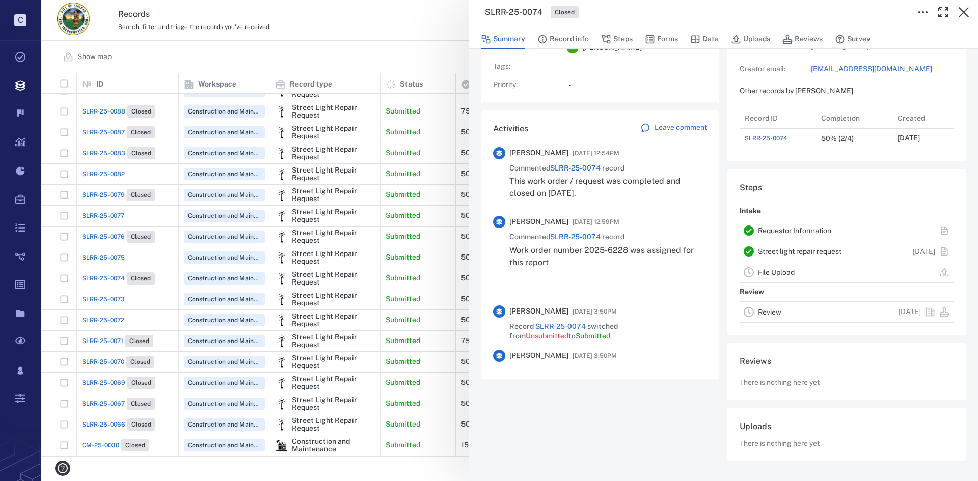
scroll to position [143, 0]
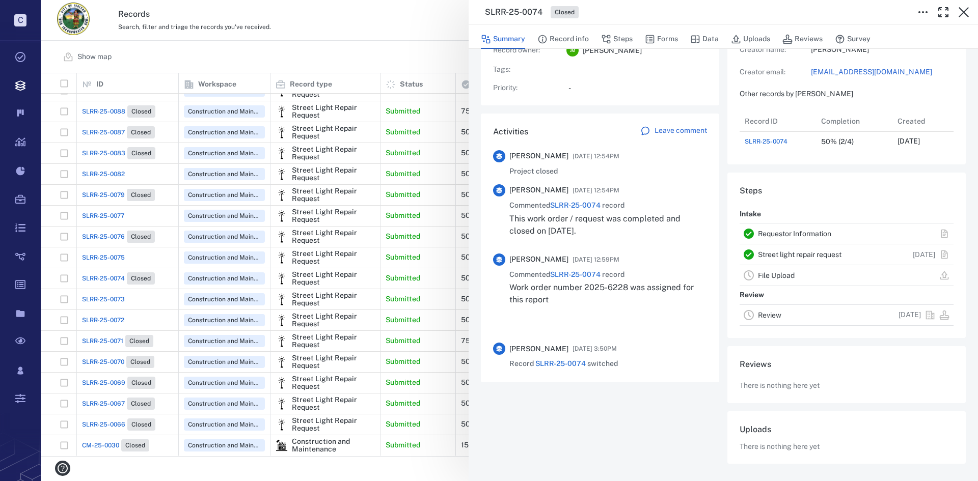
click at [110, 248] on div "SLRR-25-0074 Closed Summary Record info Steps Forms Data Uploads Reviews Survey…" at bounding box center [509, 240] width 937 height 481
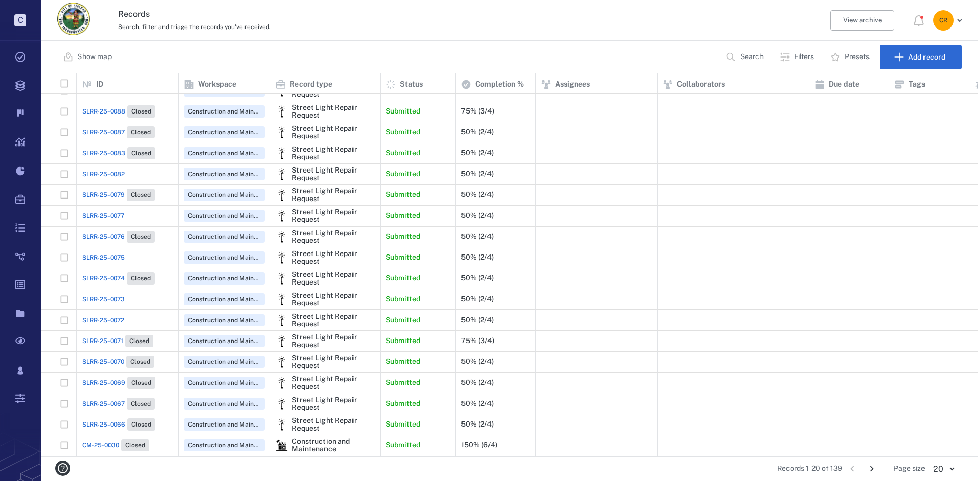
click at [113, 253] on span "SLRR-25-0075" at bounding box center [103, 257] width 43 height 9
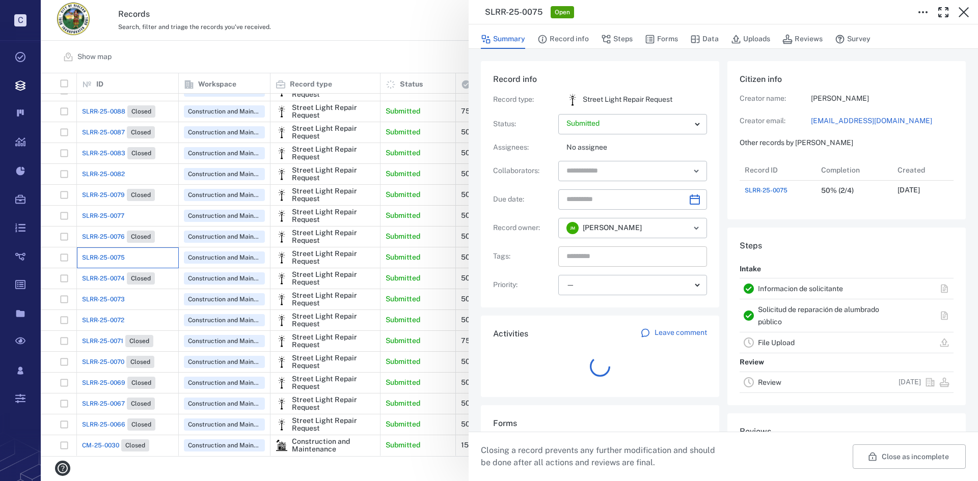
scroll to position [41, 202]
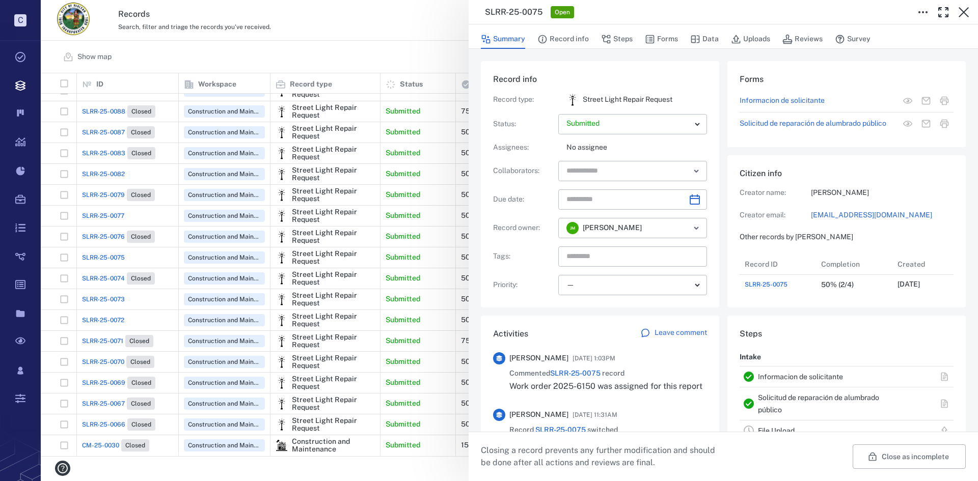
click at [103, 229] on div "SLRR-25-0075 Open Summary Record info Steps Forms Data Uploads Reviews Survey R…" at bounding box center [509, 240] width 937 height 481
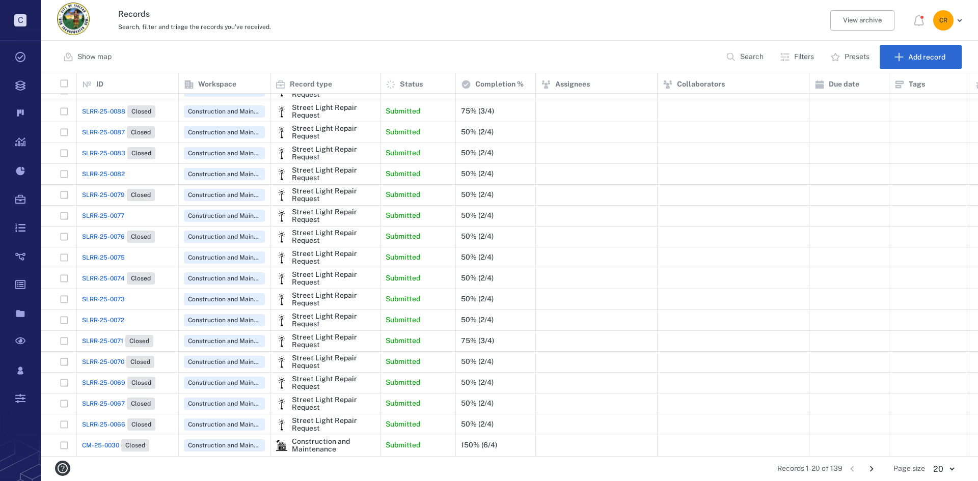
click at [107, 232] on span "SLRR-25-0076" at bounding box center [103, 236] width 43 height 9
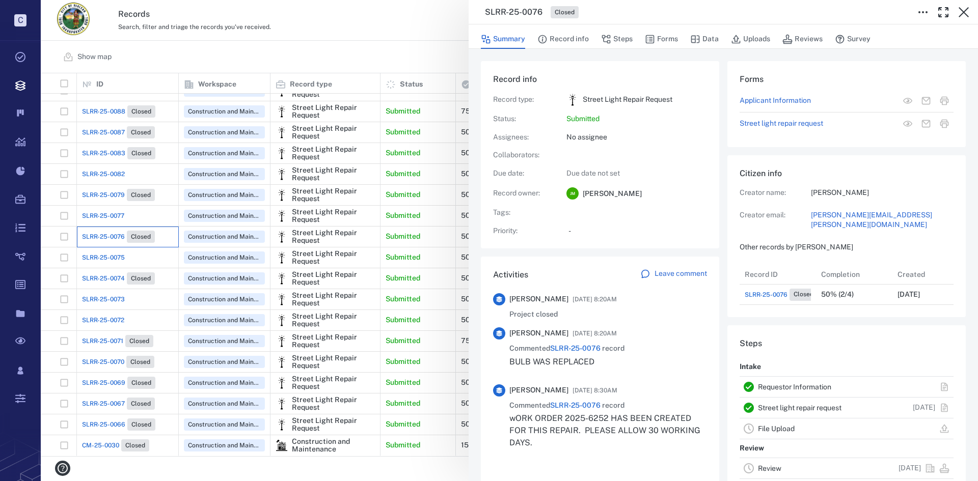
scroll to position [8, 8]
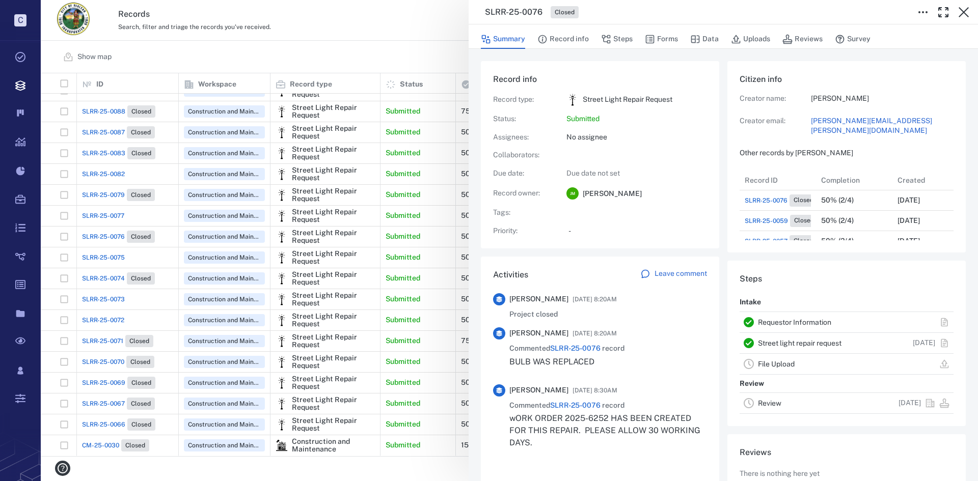
click at [99, 206] on div "SLRR-25-0076 Closed Summary Record info Steps Forms Data Uploads Reviews Survey…" at bounding box center [509, 240] width 937 height 481
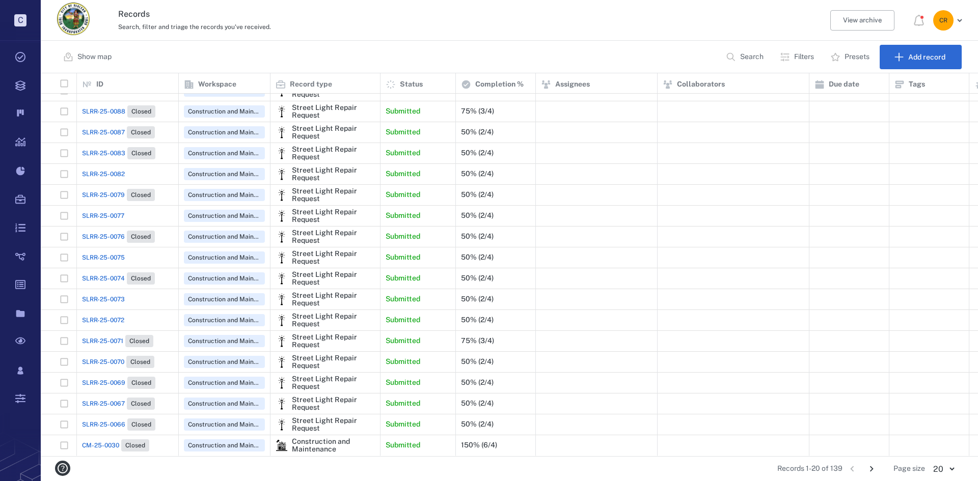
click at [104, 211] on span "SLRR-25-0077" at bounding box center [103, 215] width 42 height 9
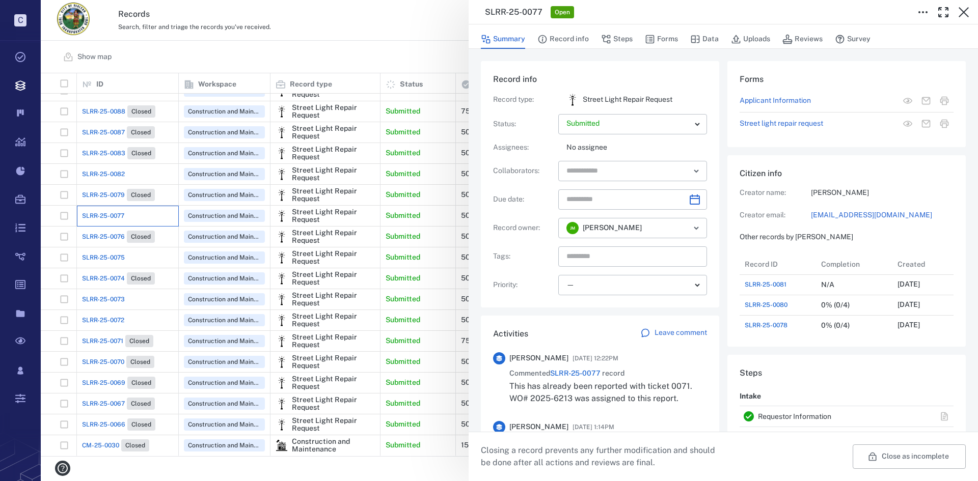
scroll to position [143, 195]
click at [116, 248] on div "SLRR-25-0077 Open Summary Record info Steps Forms Data Uploads Reviews Survey R…" at bounding box center [509, 240] width 937 height 481
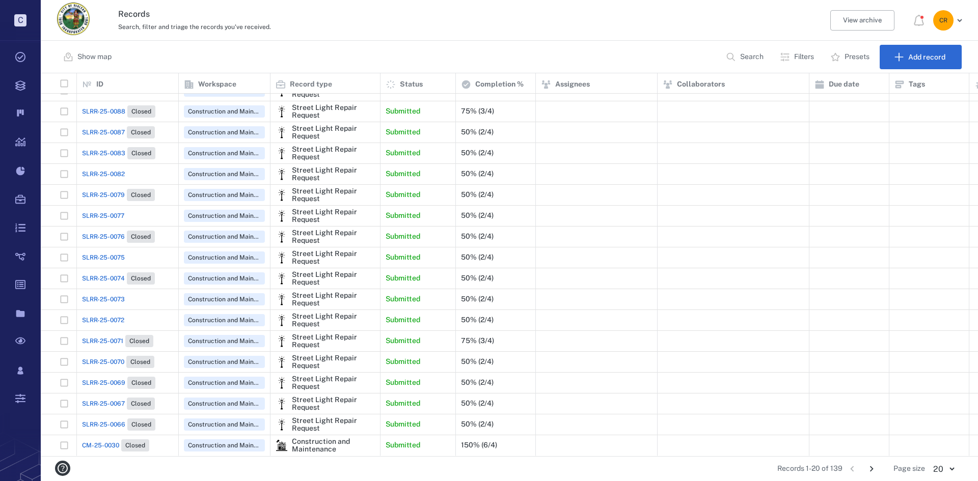
click at [123, 253] on span "SLRR-25-0075" at bounding box center [103, 257] width 43 height 9
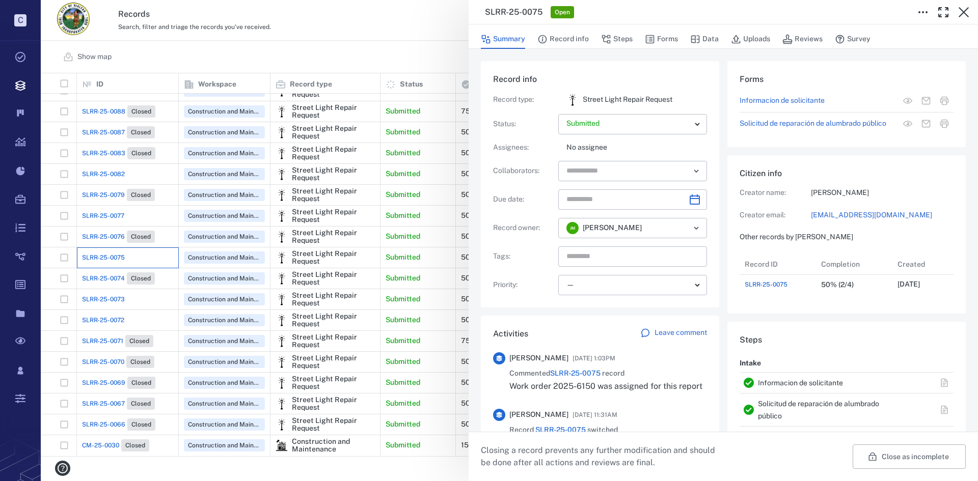
scroll to position [41, 202]
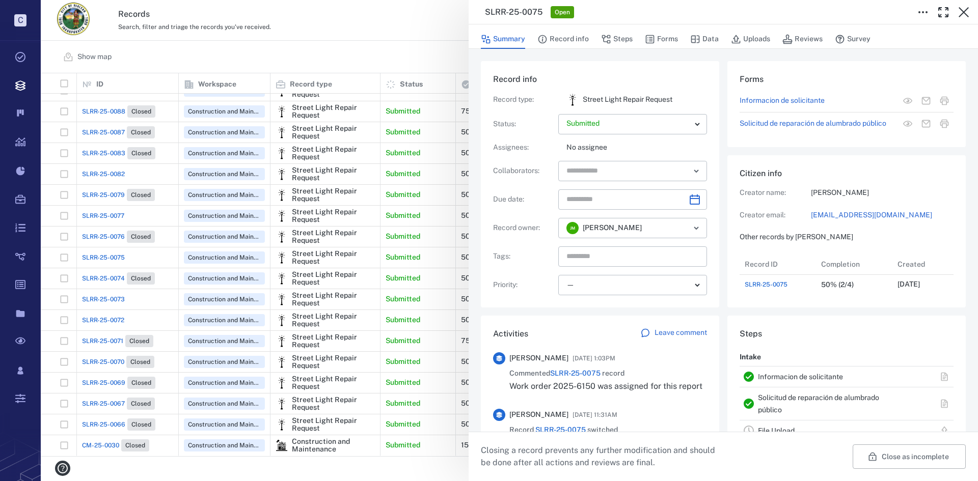
click at [656, 333] on p "Leave comment" at bounding box center [681, 333] width 52 height 10
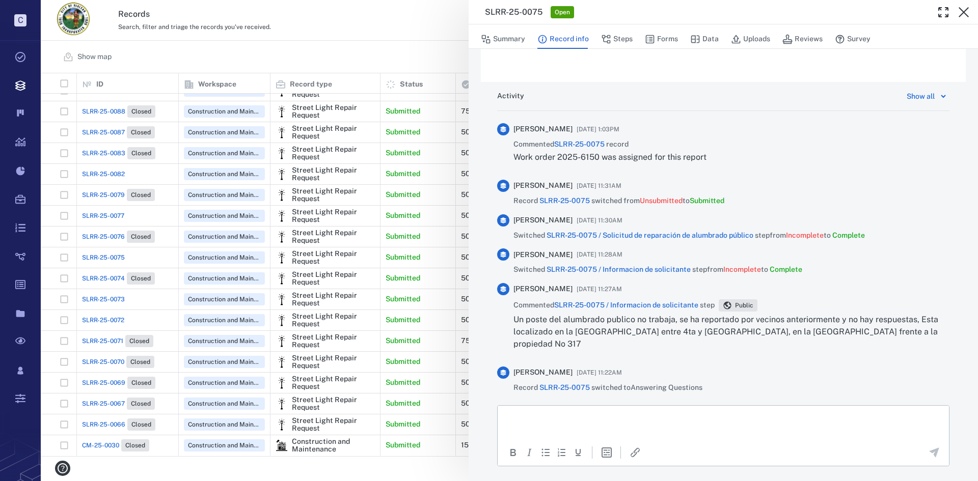
click at [567, 416] on p "Rich Text Area. Press ALT-0 for help." at bounding box center [723, 418] width 434 height 9
click at [930, 450] on icon "Send the comment" at bounding box center [935, 453] width 10 height 10
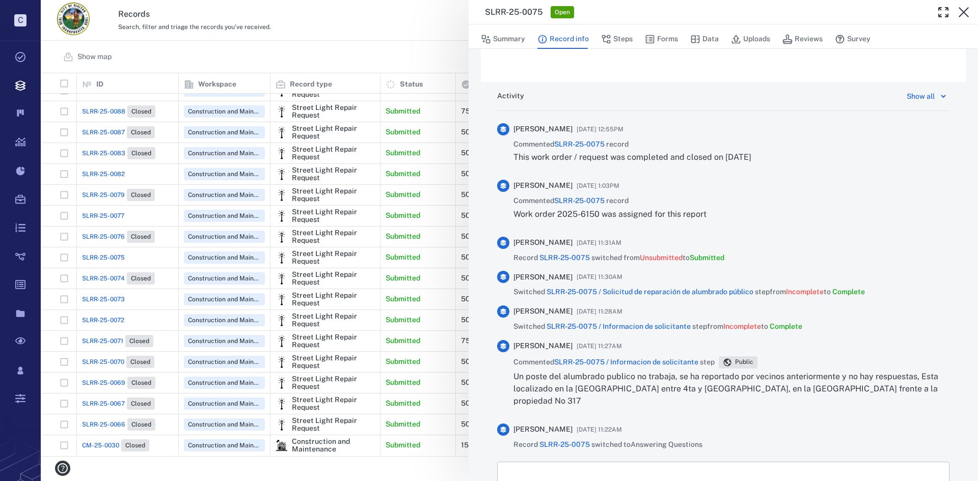
click at [505, 28] on div "Summary Record info Steps Forms Data Uploads Reviews Survey" at bounding box center [723, 36] width 509 height 24
click at [509, 38] on button "Summary" at bounding box center [503, 39] width 44 height 19
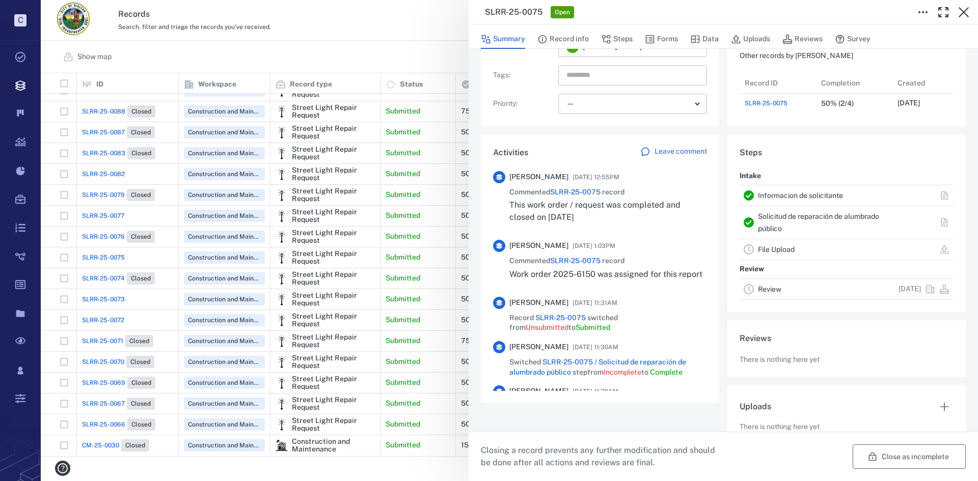
scroll to position [41, 202]
click at [888, 452] on button "Close as incomplete" at bounding box center [909, 457] width 113 height 24
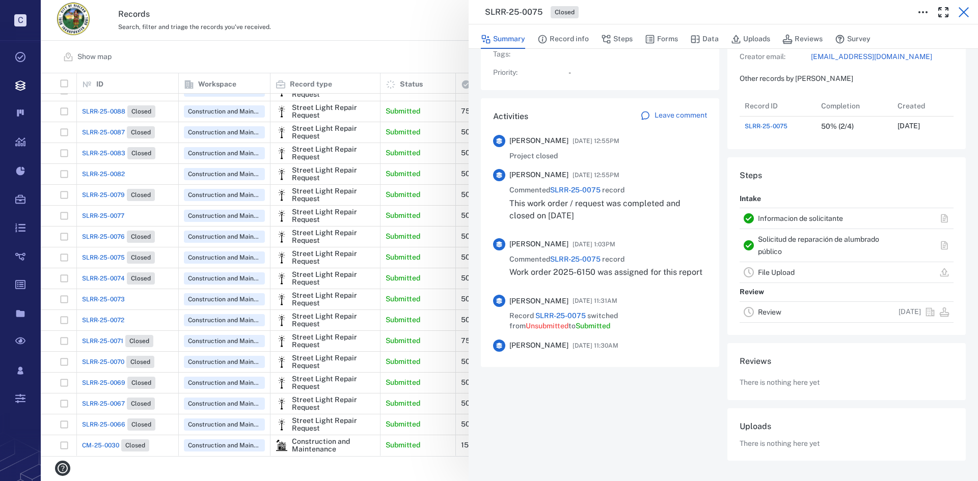
click at [962, 13] on icon "button" at bounding box center [964, 12] width 12 height 12
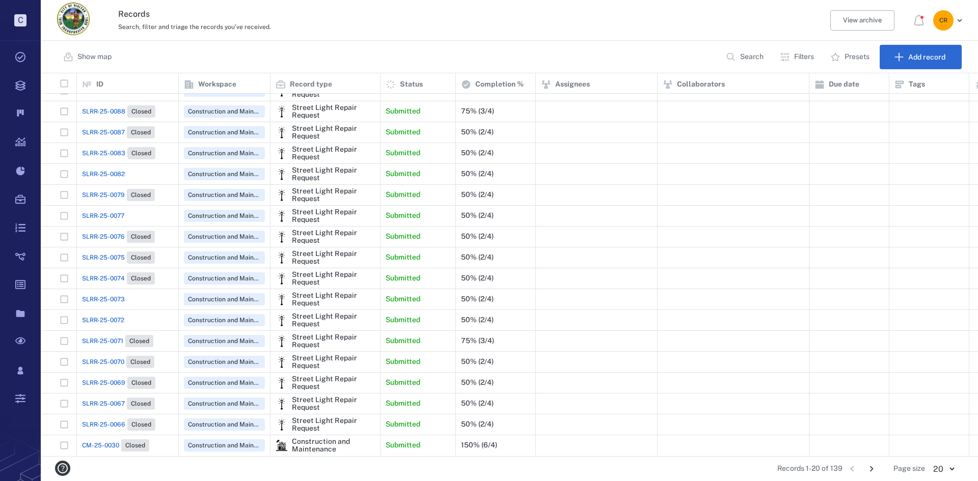
click at [112, 231] on div "SLRR-25-0076 Closed" at bounding box center [118, 237] width 73 height 12
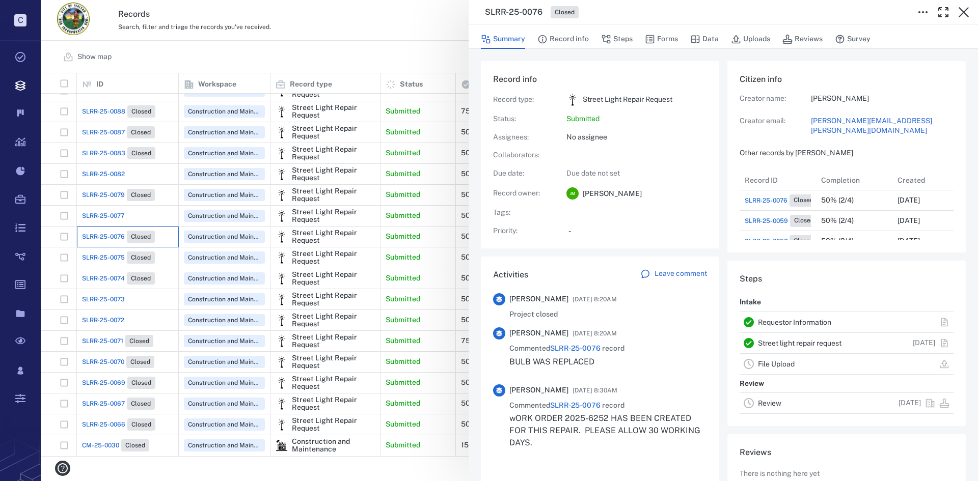
scroll to position [102, 195]
click at [106, 205] on div "SLRR-25-0076 Closed Summary Record info Steps Forms Data Uploads Reviews Survey…" at bounding box center [509, 240] width 937 height 481
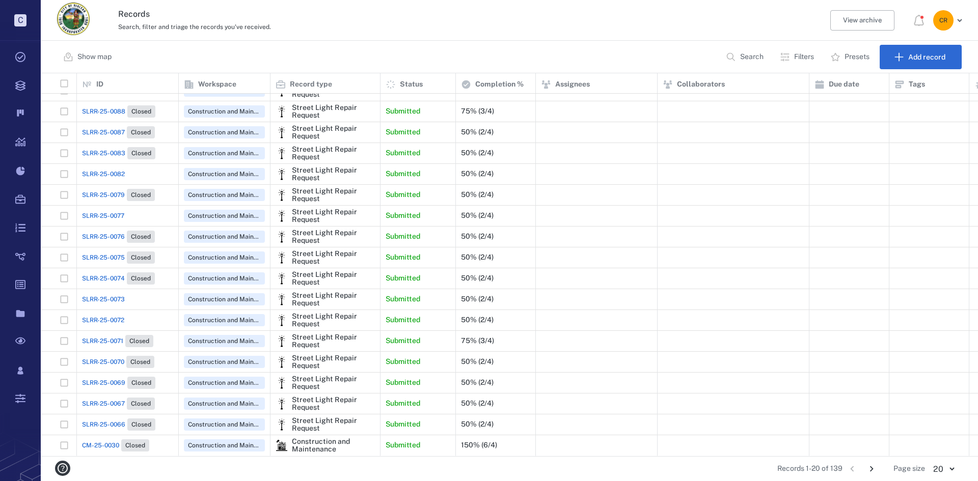
click at [109, 211] on span "SLRR-25-0077" at bounding box center [103, 215] width 42 height 9
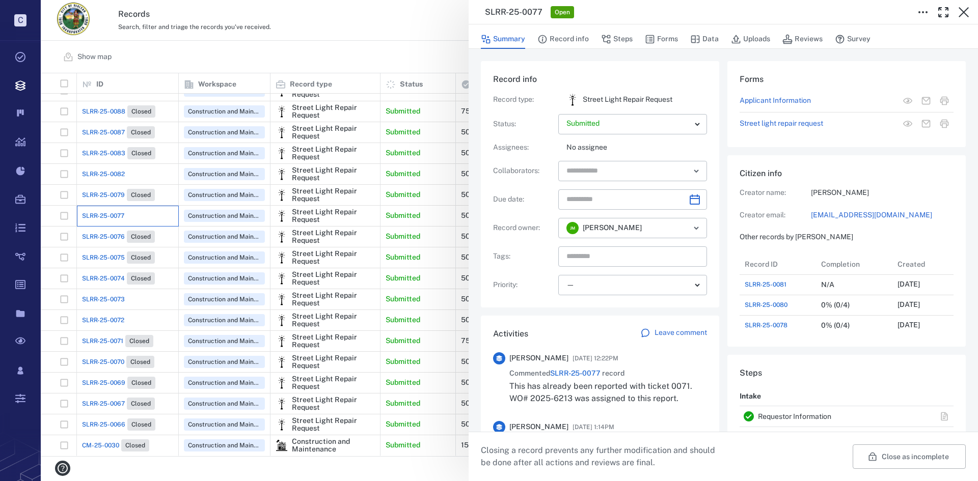
scroll to position [143, 195]
click at [110, 189] on div "SLRR-25-0077 Open Summary Record info Steps Forms Data Uploads Reviews Survey R…" at bounding box center [509, 240] width 937 height 481
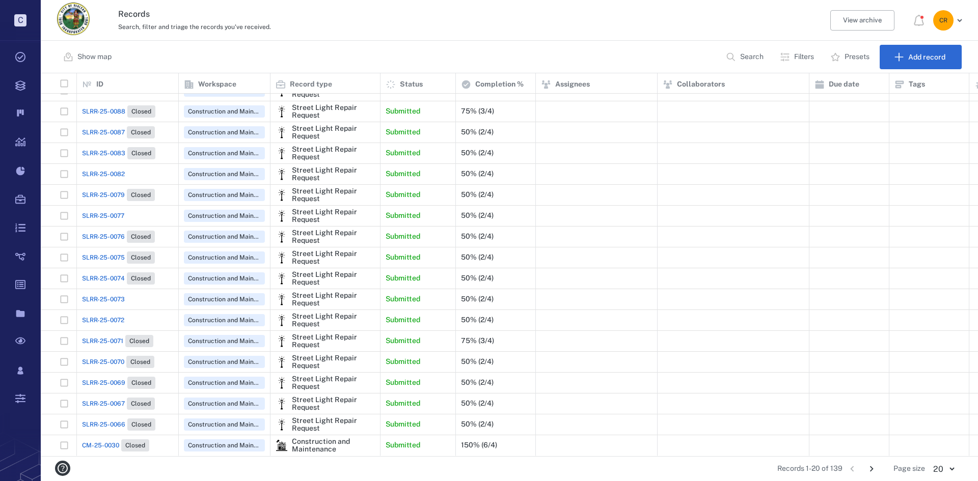
click at [110, 191] on span "SLRR-25-0079" at bounding box center [103, 195] width 43 height 9
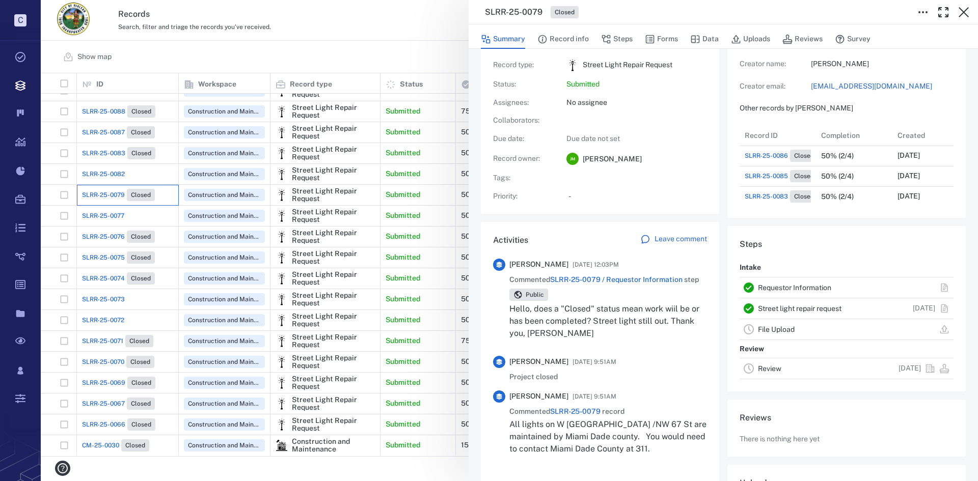
scroll to position [51, 0]
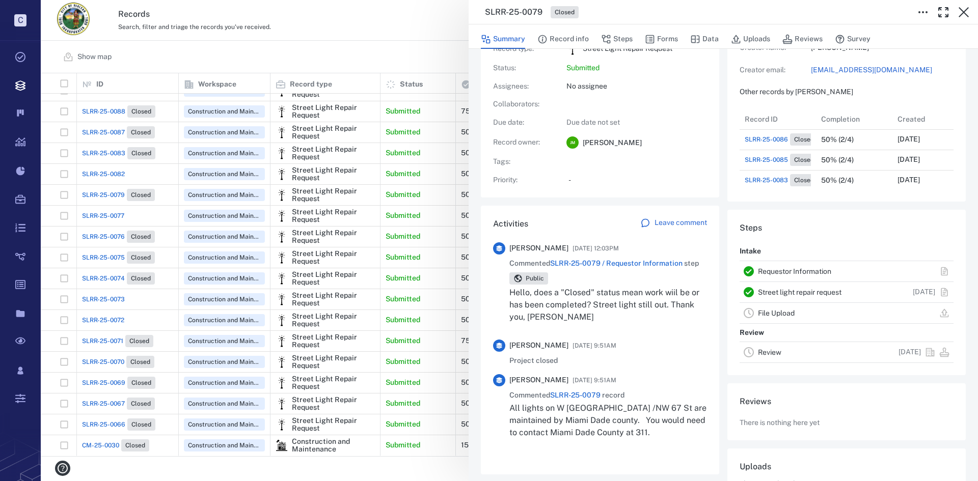
click at [110, 166] on div "SLRR-25-0079 Closed Summary Record info Steps Forms Data Uploads Reviews Survey…" at bounding box center [509, 240] width 937 height 481
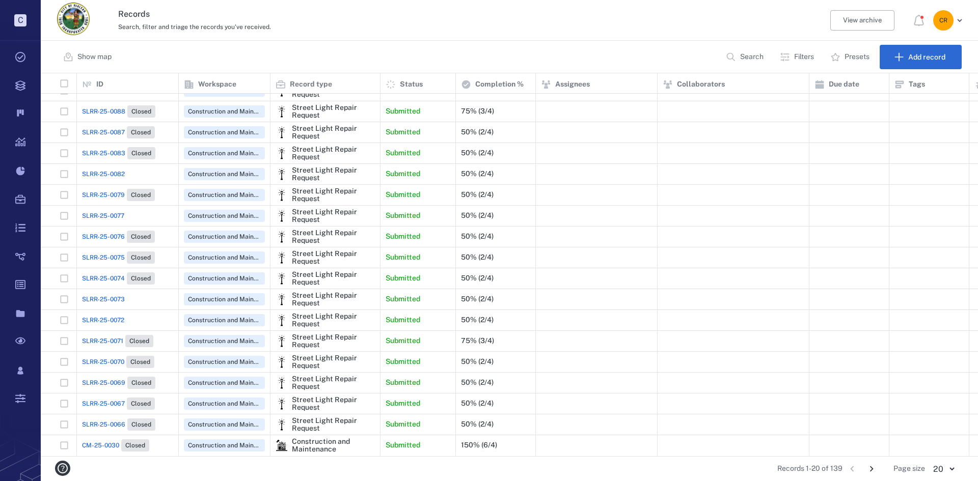
click at [110, 170] on span "SLRR-25-0082" at bounding box center [103, 174] width 43 height 9
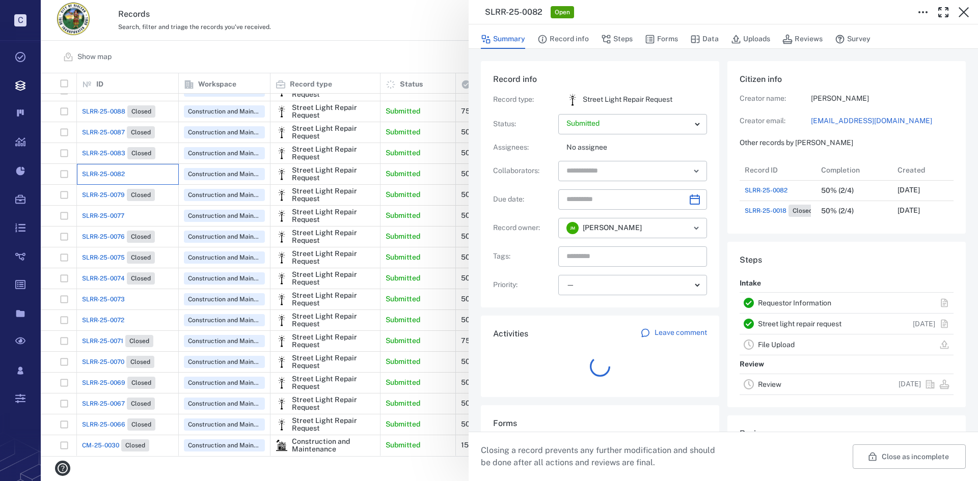
scroll to position [61, 202]
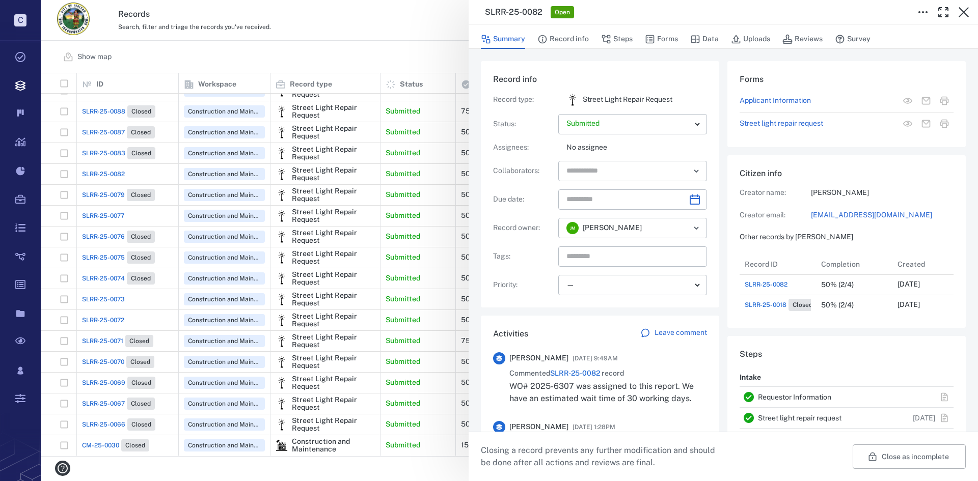
click at [95, 209] on div "SLRR-25-0082 Open Summary Record info Steps Forms Data Uploads Reviews Survey R…" at bounding box center [509, 240] width 937 height 481
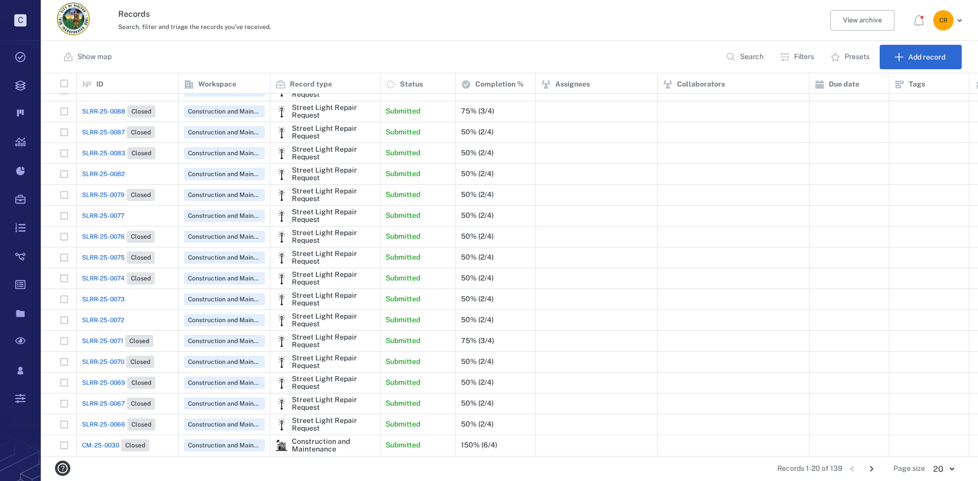
click at [102, 211] on span "SLRR-25-0077" at bounding box center [103, 215] width 42 height 9
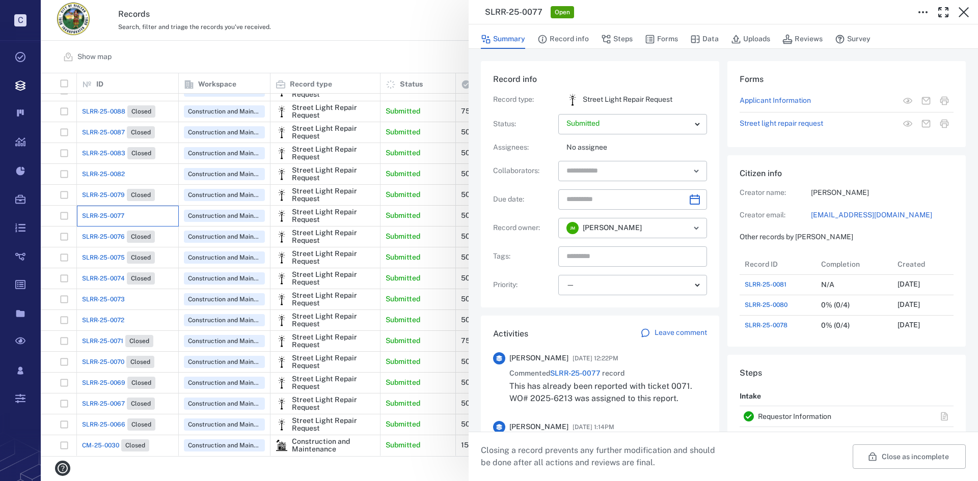
scroll to position [143, 195]
click at [109, 172] on div "SLRR-25-0077 Open Summary Record info Steps Forms Data Uploads Reviews Survey R…" at bounding box center [509, 240] width 937 height 481
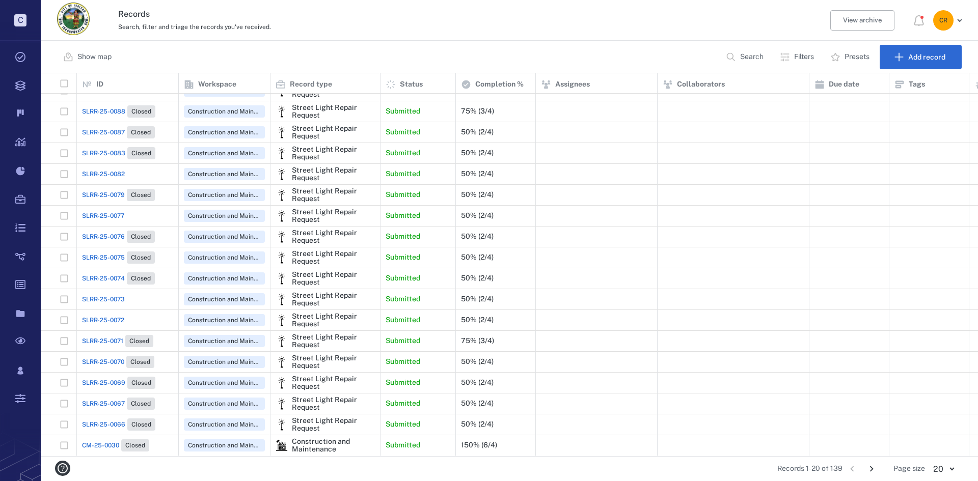
click at [106, 170] on span "SLRR-25-0082" at bounding box center [103, 174] width 43 height 9
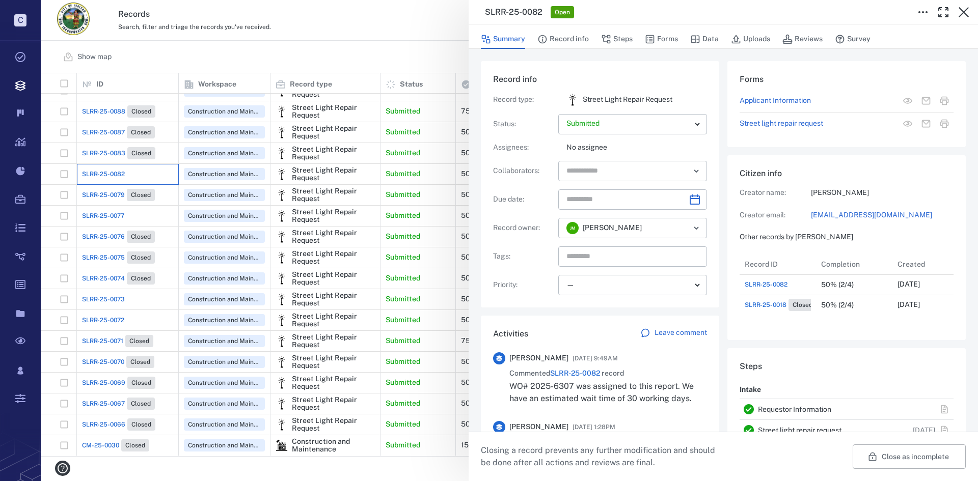
scroll to position [61, 202]
click at [963, 10] on icon "button" at bounding box center [964, 12] width 12 height 12
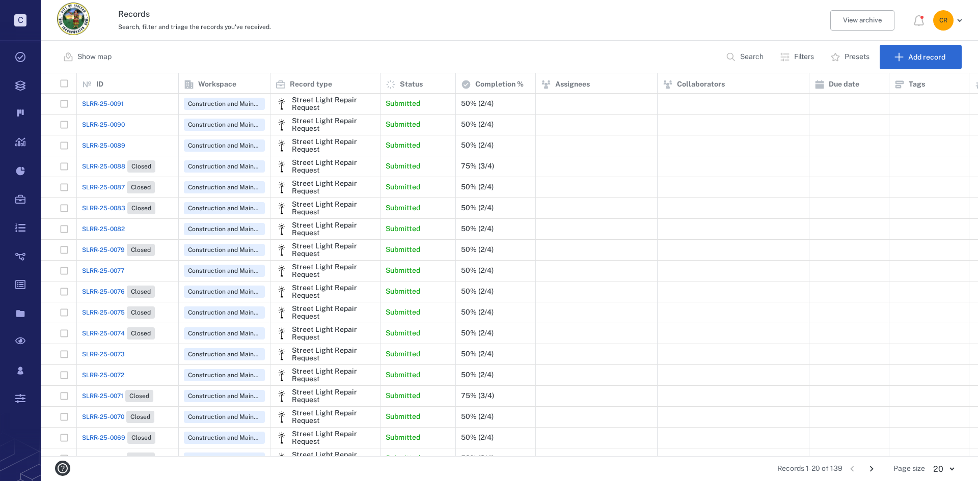
click at [120, 144] on span "SLRR-25-0089" at bounding box center [103, 145] width 43 height 9
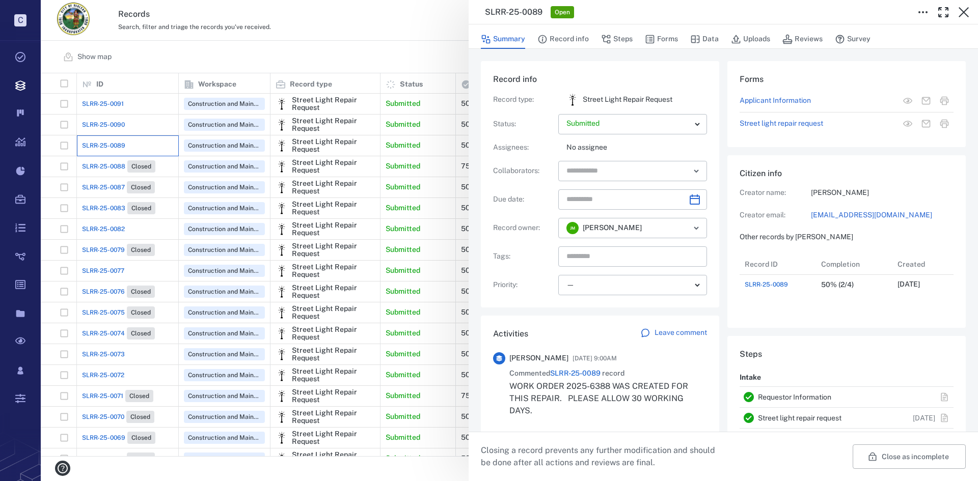
scroll to position [41, 202]
click at [120, 132] on div "SLRR-25-0089 Open Summary Record info Steps Forms Data Uploads Reviews Survey R…" at bounding box center [509, 240] width 937 height 481
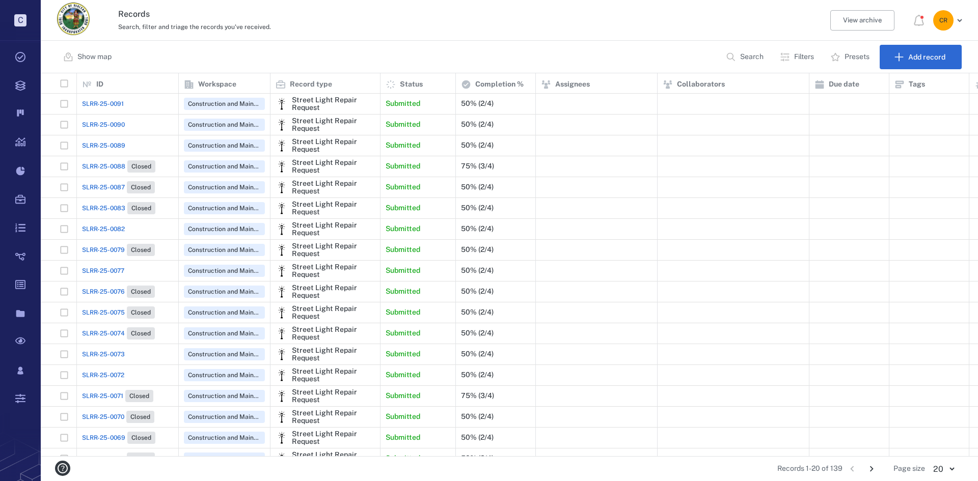
click at [117, 124] on span "SLRR-25-0090" at bounding box center [103, 124] width 43 height 9
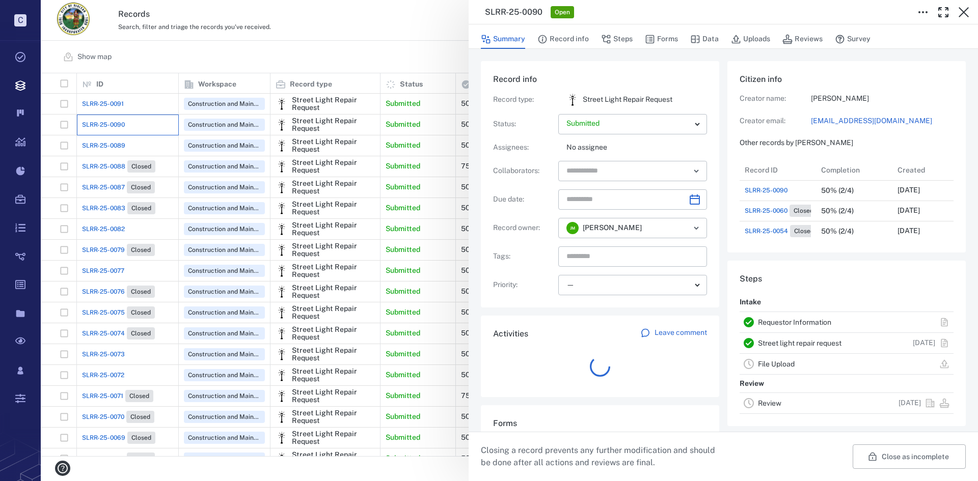
scroll to position [82, 195]
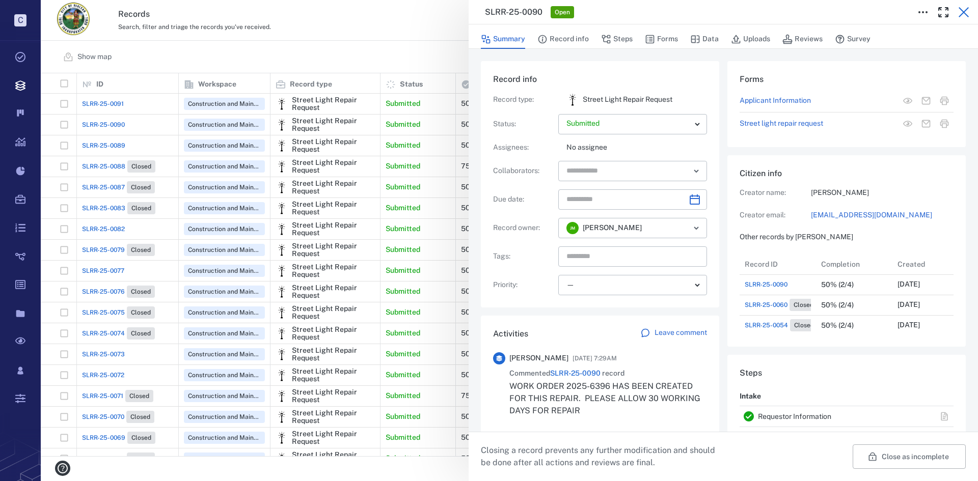
click at [965, 14] on icon "button" at bounding box center [964, 12] width 10 height 10
